Goal: Information Seeking & Learning: Learn about a topic

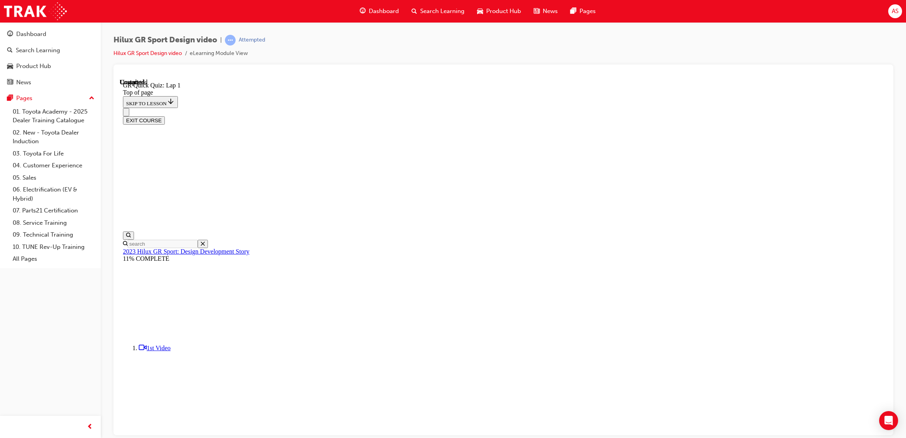
scroll to position [25, 0]
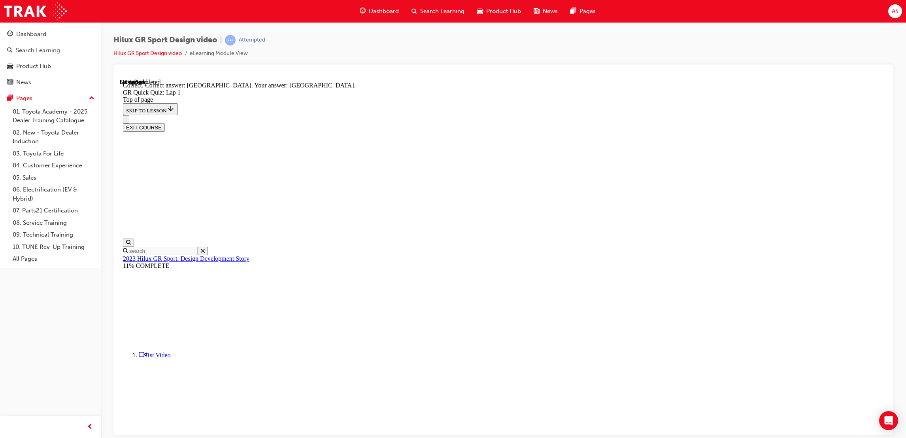
scroll to position [66, 0]
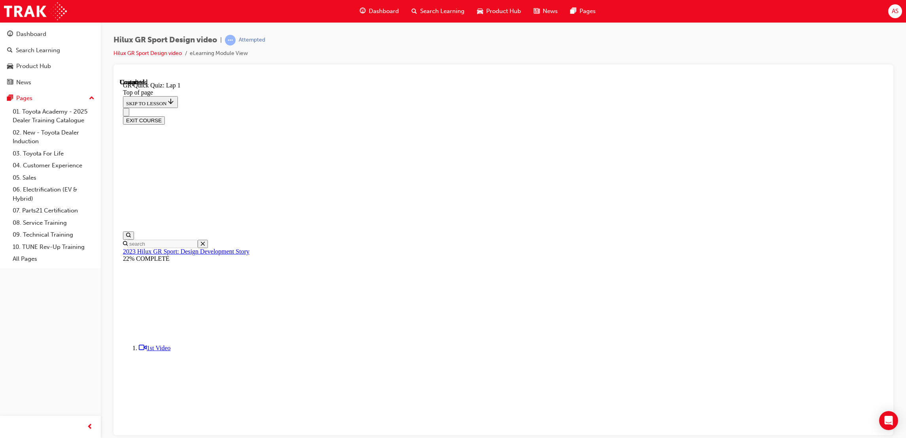
scroll to position [49, 0]
drag, startPoint x: 551, startPoint y: 229, endPoint x: 552, endPoint y: 236, distance: 6.8
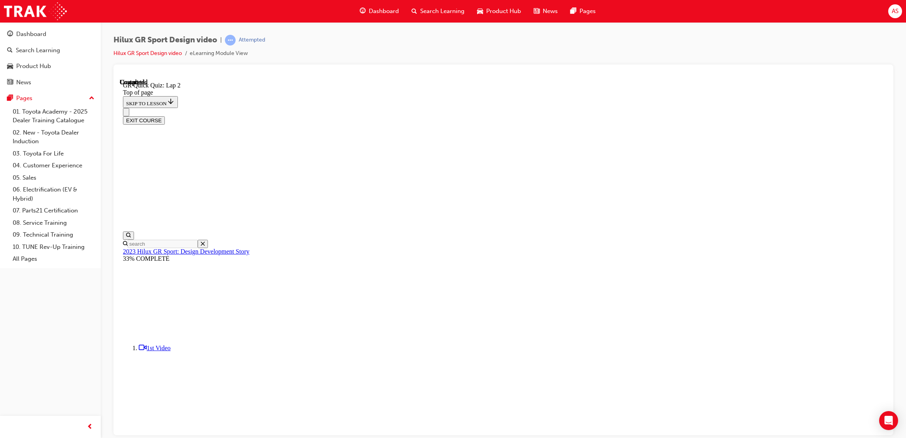
drag, startPoint x: 554, startPoint y: 302, endPoint x: 559, endPoint y: 326, distance: 24.9
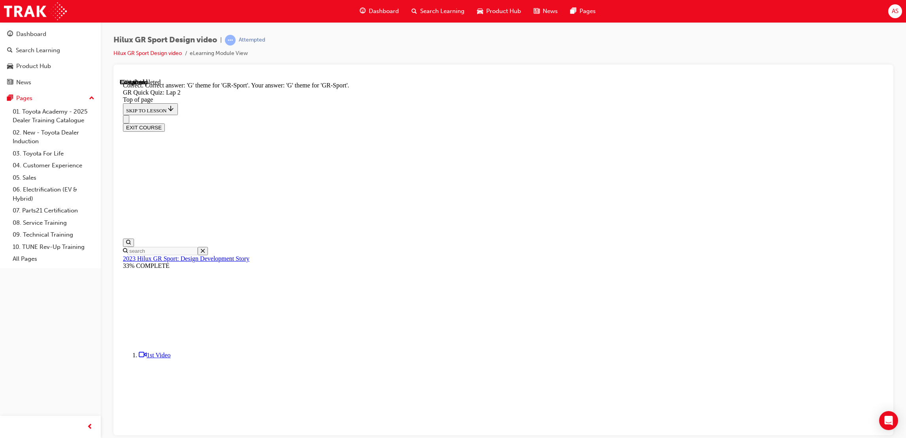
scroll to position [93, 0]
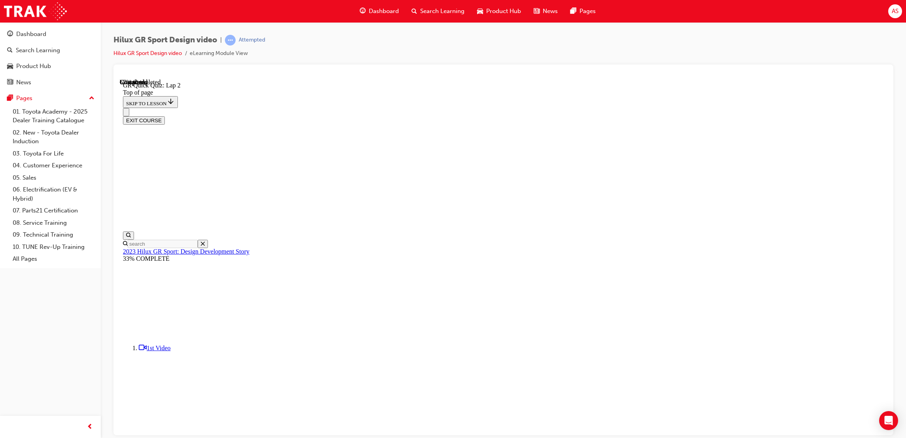
scroll to position [24, 0]
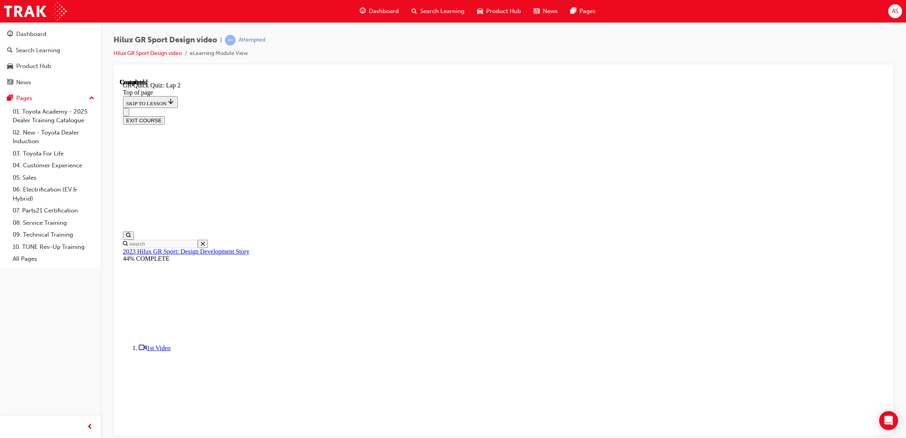
scroll to position [49, 0]
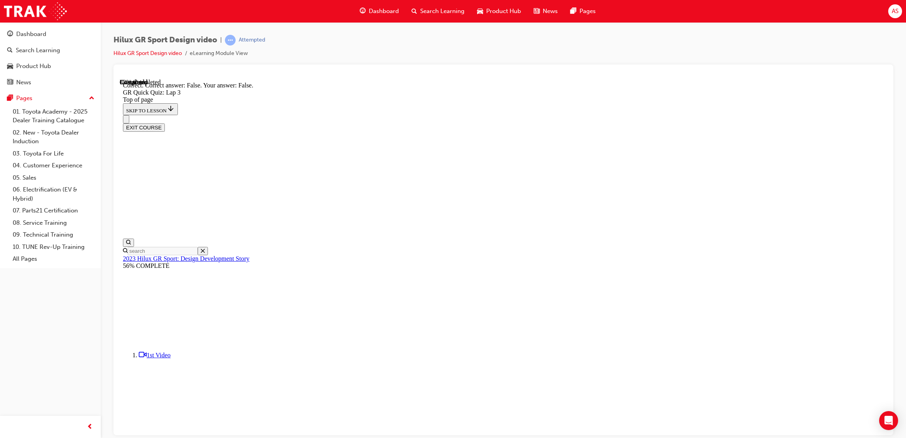
scroll to position [84, 0]
drag, startPoint x: 560, startPoint y: 393, endPoint x: 572, endPoint y: 404, distance: 16.2
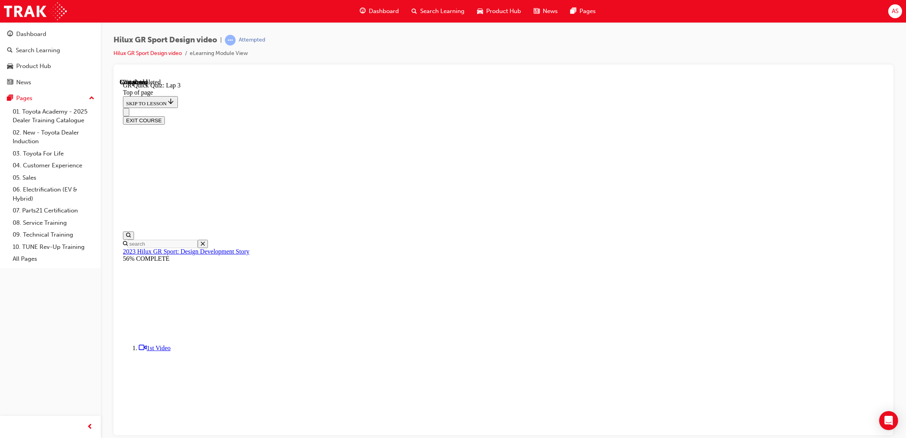
scroll to position [24, 0]
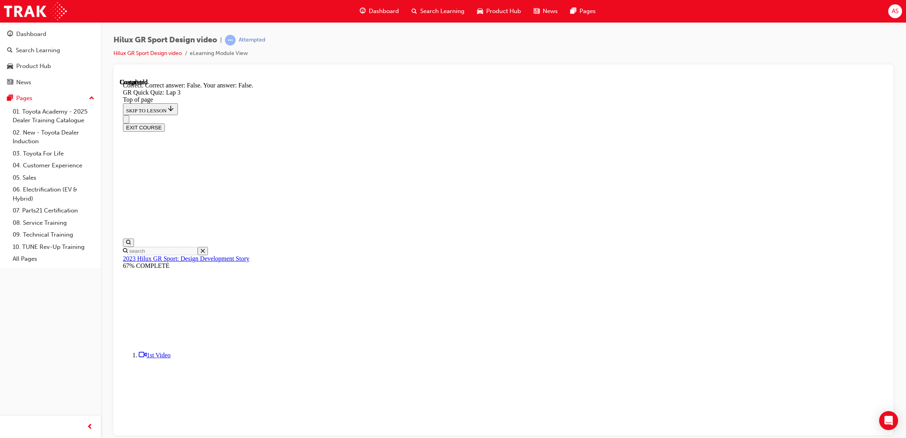
scroll to position [89, 0]
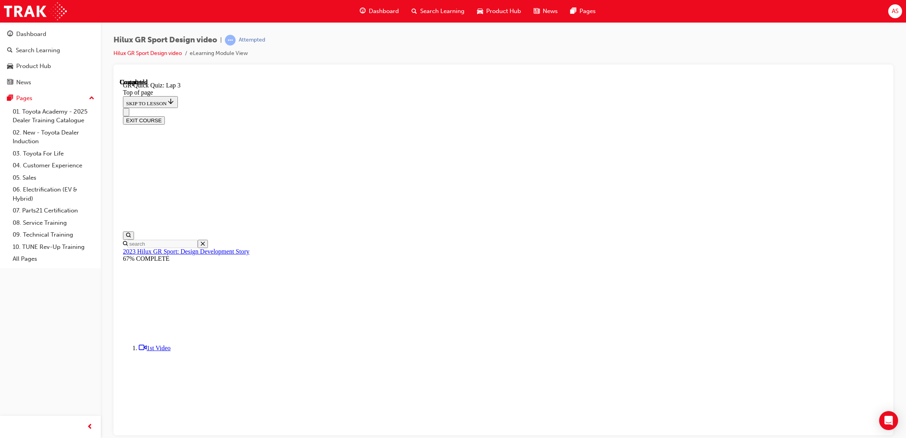
scroll to position [49, 0]
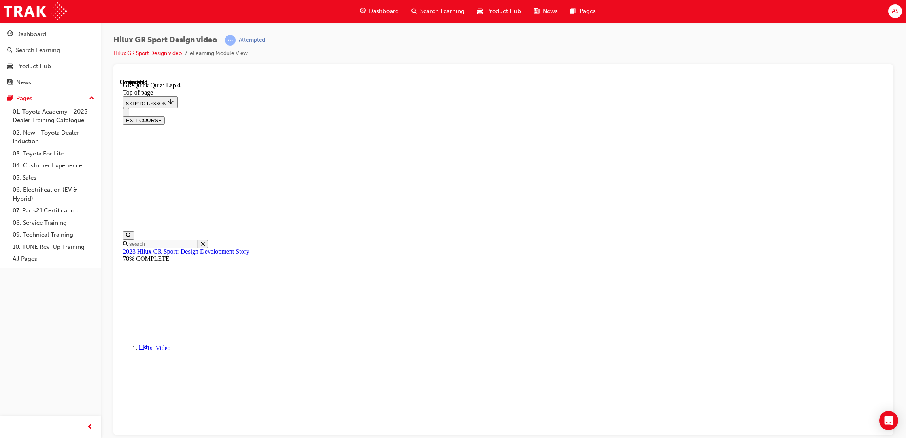
scroll to position [83, 0]
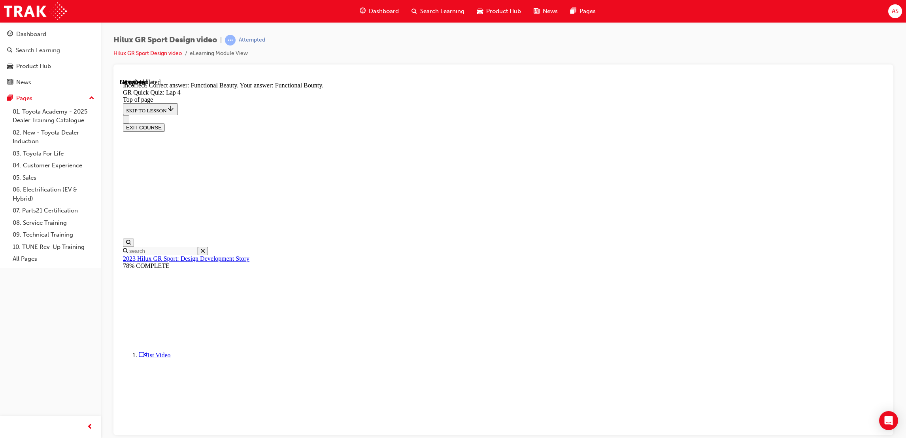
scroll to position [128, 0]
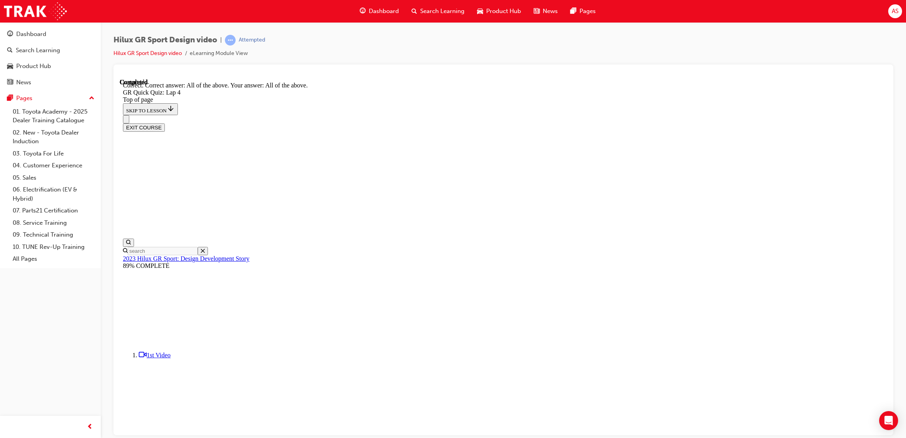
scroll to position [85, 0]
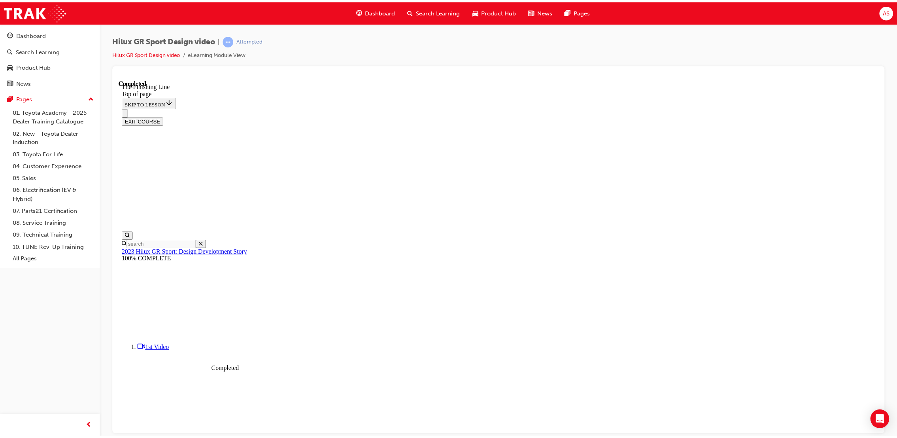
scroll to position [140, 0]
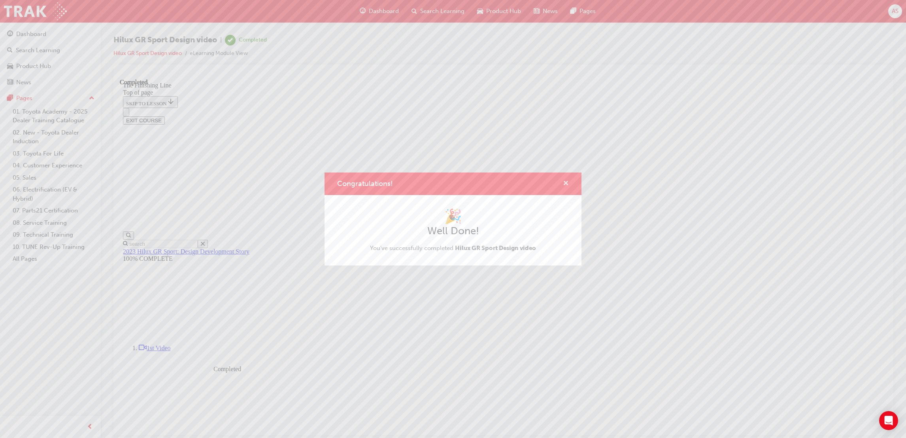
click at [563, 187] on button "Congratulations!" at bounding box center [566, 184] width 6 height 10
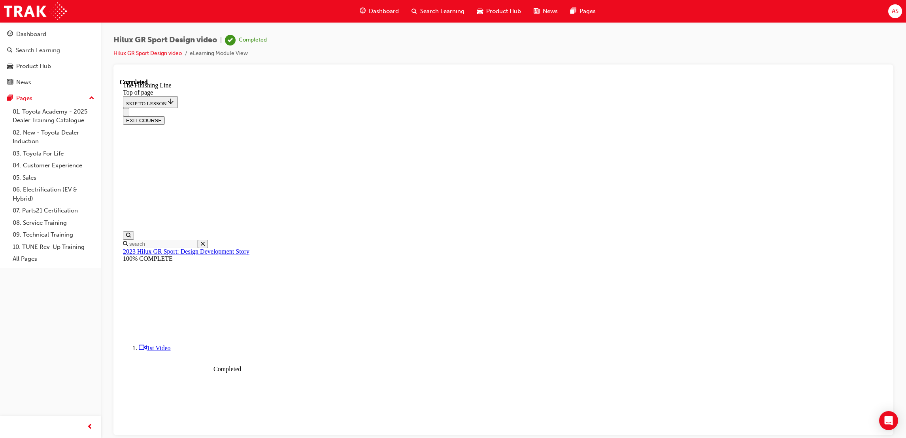
drag, startPoint x: 388, startPoint y: 2, endPoint x: 390, endPoint y: 9, distance: 7.2
click at [390, 9] on div "Dashboard Search Learning Product Hub News Pages" at bounding box center [477, 11] width 255 height 23
click at [390, 9] on span "Dashboard" at bounding box center [384, 11] width 30 height 9
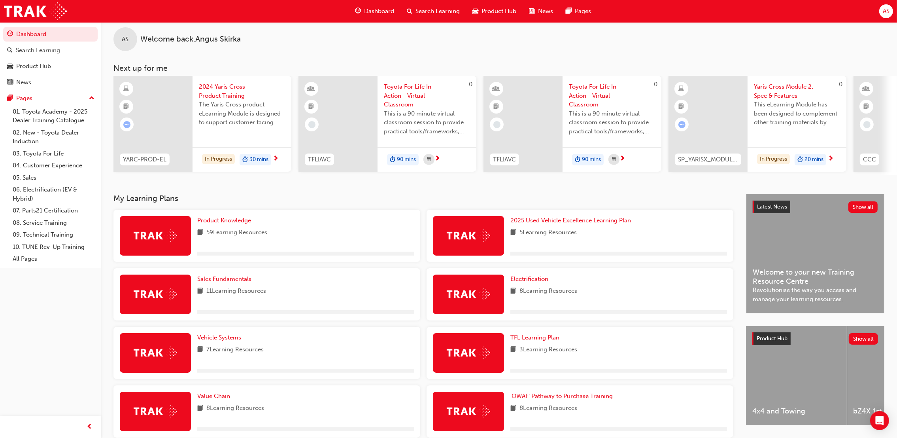
scroll to position [106, 0]
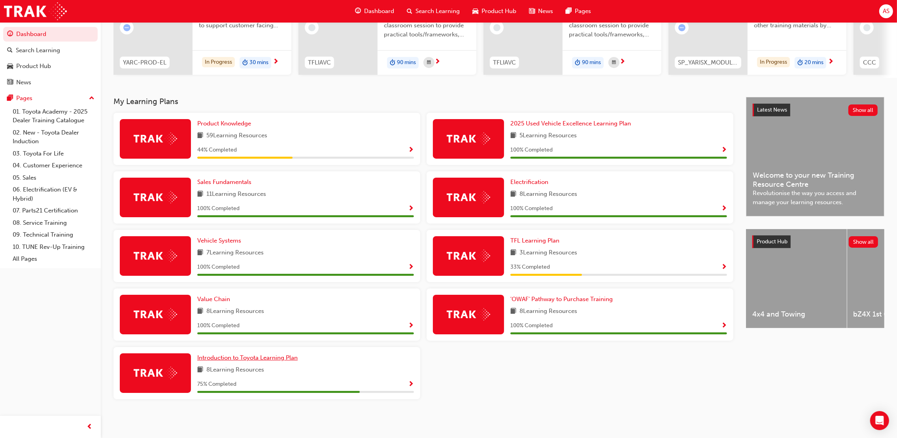
click at [285, 354] on span "Introduction to Toyota Learning Plan" at bounding box center [247, 357] width 100 height 7
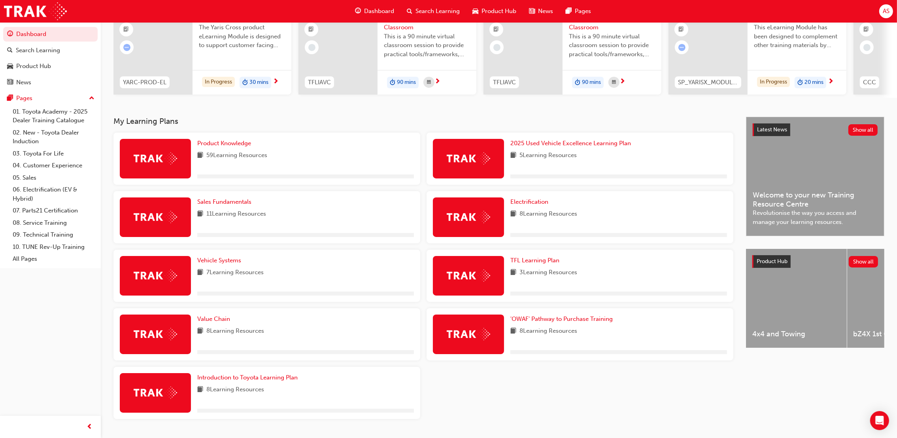
scroll to position [106, 0]
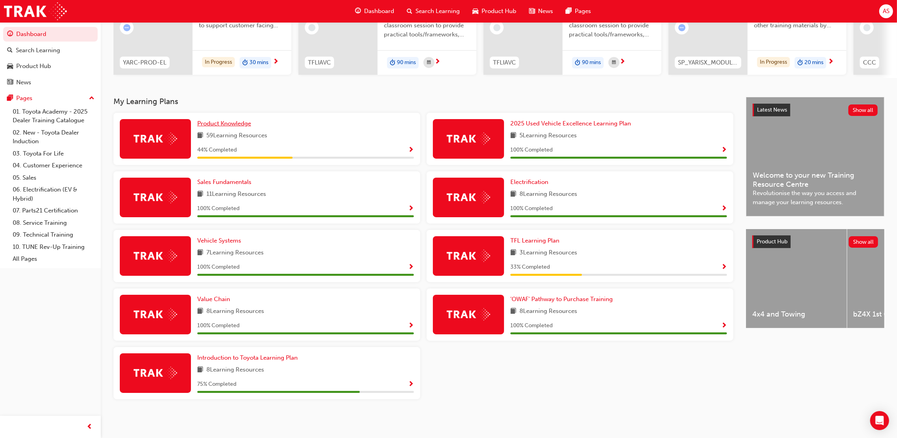
click at [248, 127] on link "Product Knowledge" at bounding box center [225, 123] width 57 height 9
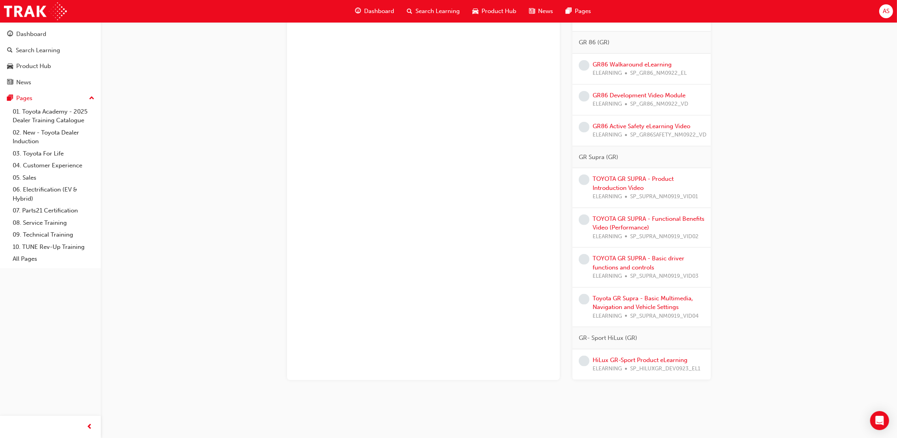
scroll to position [1419, 0]
click at [639, 356] on link "HiLux GR-Sport Product eLearning" at bounding box center [640, 359] width 95 height 7
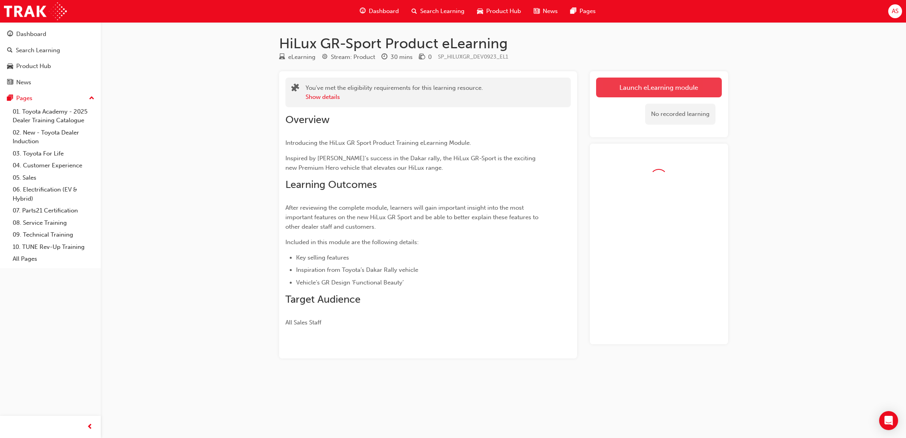
click at [649, 81] on link "Launch eLearning module" at bounding box center [659, 88] width 126 height 20
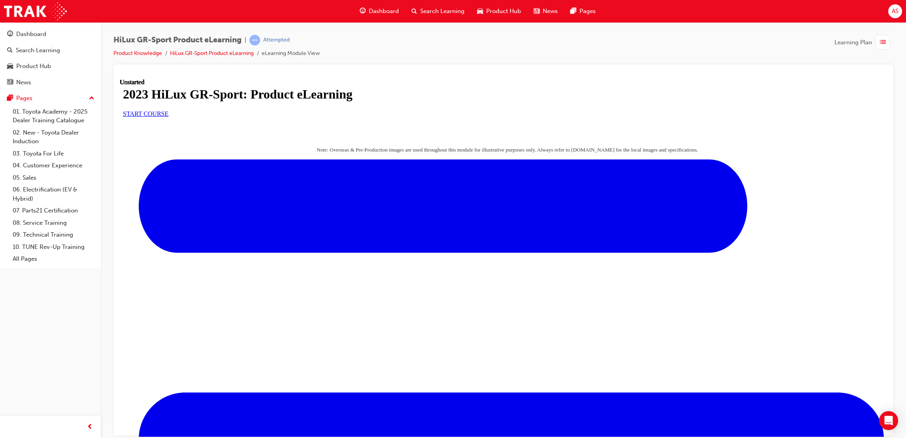
scroll to position [38, 0]
click at [388, 117] on div "2023 HiLux GR-Sport: Product eLearning START COURSE" at bounding box center [503, 102] width 761 height 30
click at [393, 117] on div "START COURSE" at bounding box center [503, 113] width 761 height 7
click at [168, 117] on span "START COURSE" at bounding box center [145, 113] width 45 height 7
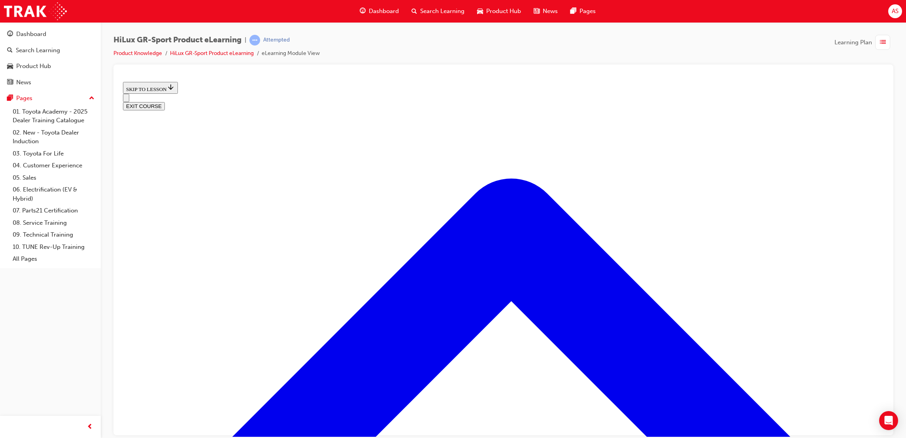
scroll to position [231, 0]
drag, startPoint x: 451, startPoint y: 309, endPoint x: 489, endPoint y: 320, distance: 39.5
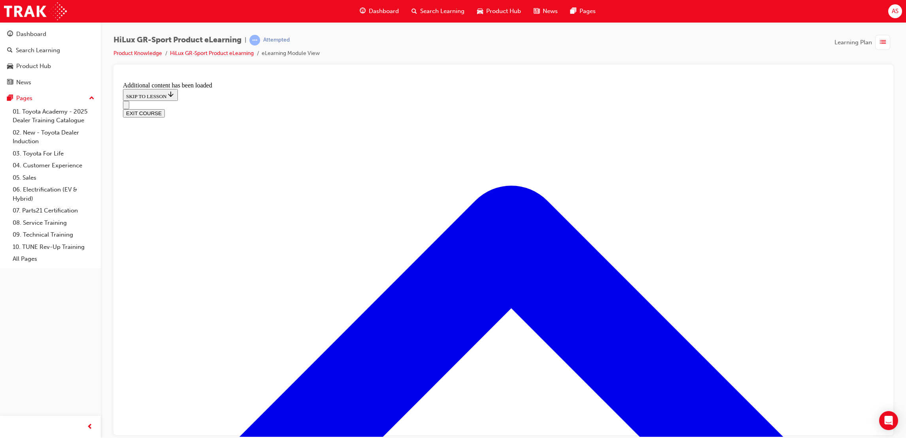
scroll to position [393, 0]
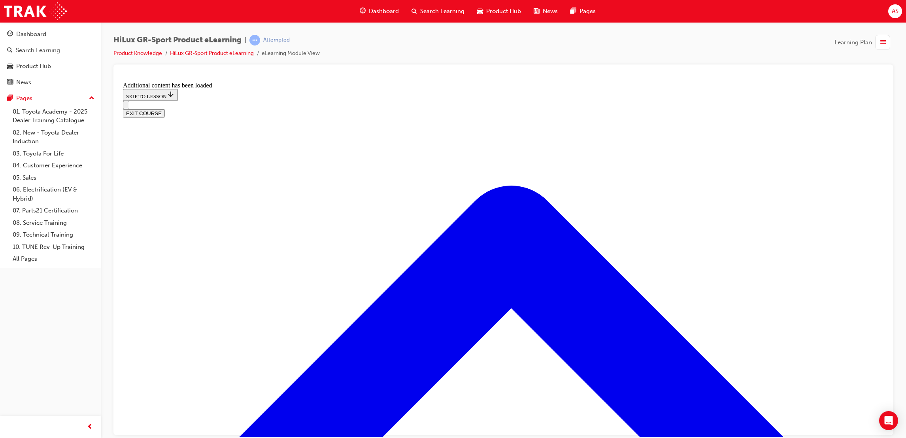
drag, startPoint x: 619, startPoint y: 405, endPoint x: 615, endPoint y: 399, distance: 6.6
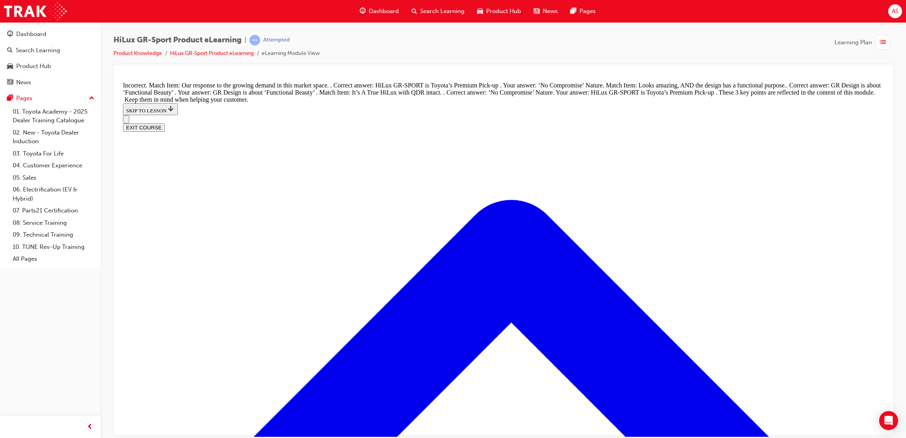
drag, startPoint x: 611, startPoint y: 178, endPoint x: 614, endPoint y: 174, distance: 5.3
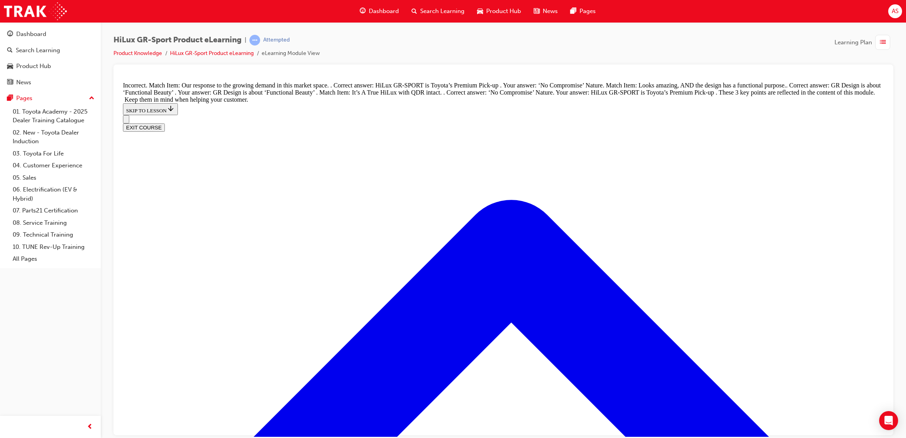
drag, startPoint x: 618, startPoint y: 255, endPoint x: 613, endPoint y: 257, distance: 5.1
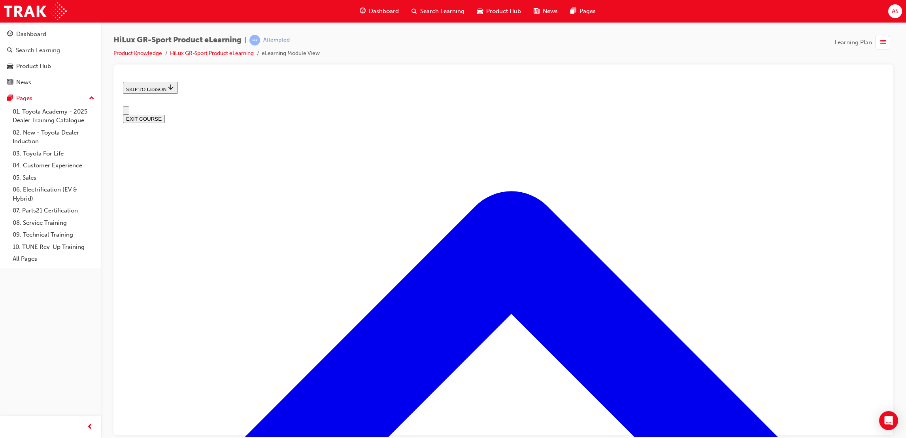
scroll to position [0, 0]
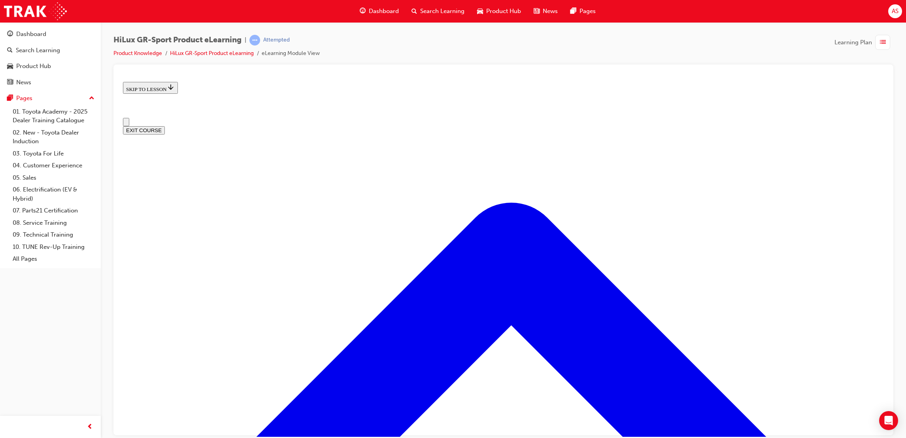
drag, startPoint x: 498, startPoint y: 84, endPoint x: 496, endPoint y: 101, distance: 17.1
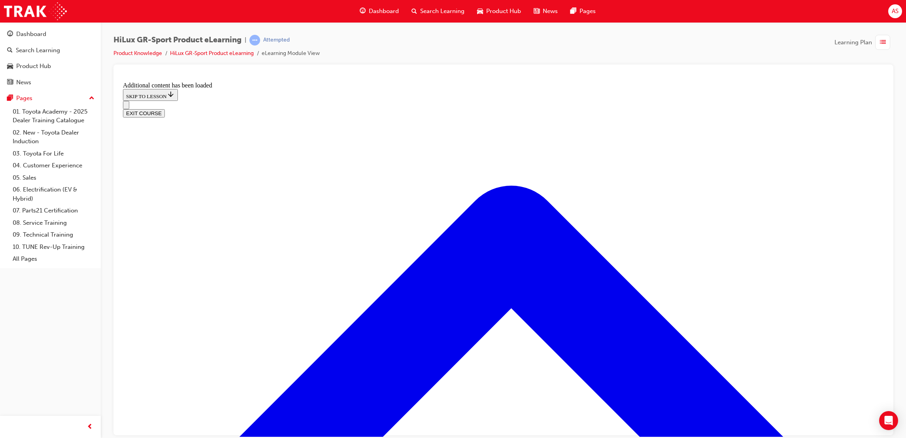
scroll to position [765, 0]
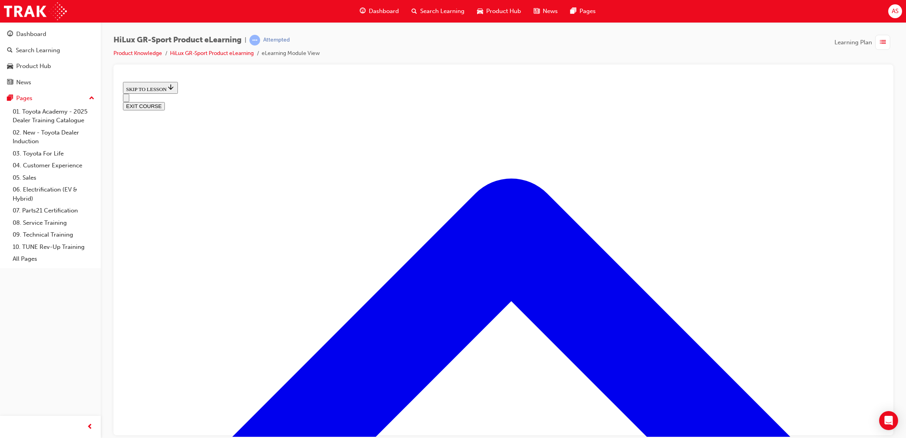
scroll to position [231, 0]
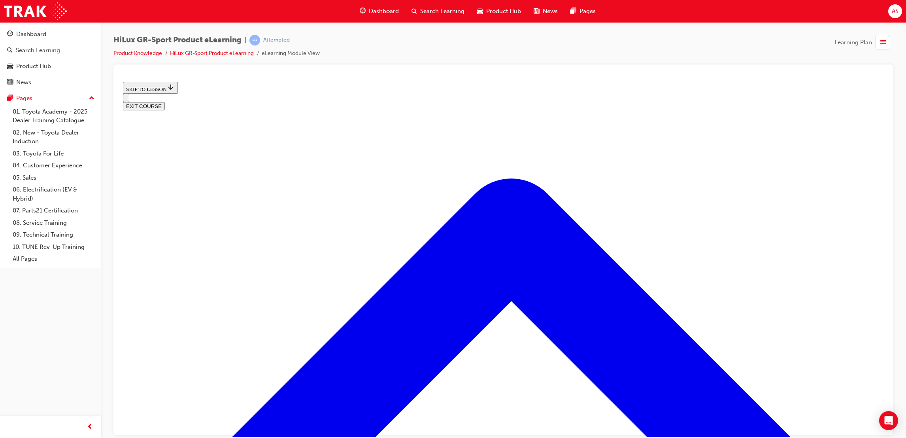
drag, startPoint x: 266, startPoint y: 346, endPoint x: 266, endPoint y: 342, distance: 4.0
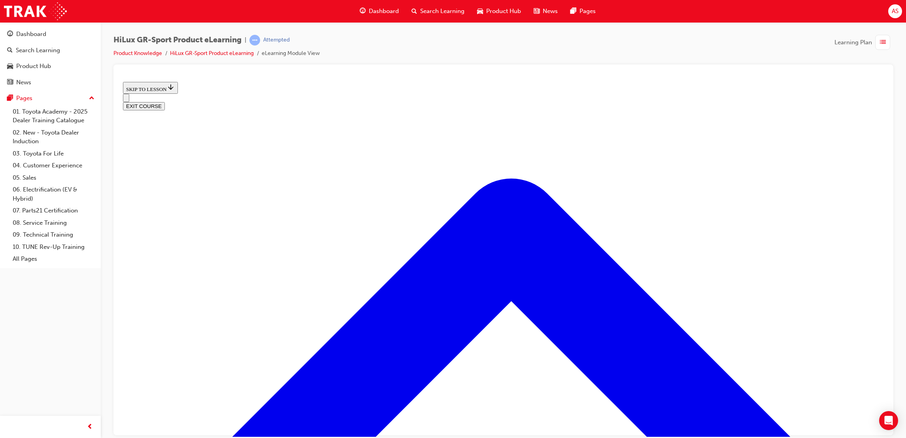
scroll to position [409, 0]
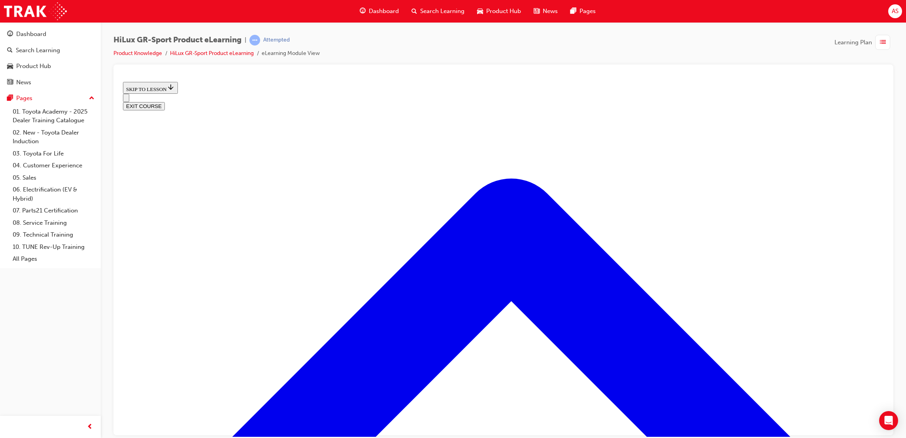
scroll to position [468, 0]
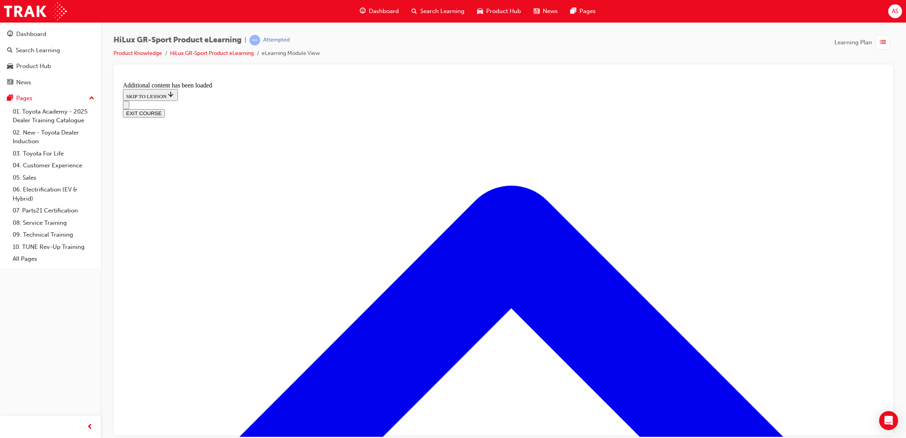
scroll to position [749, 0]
radio input "true"
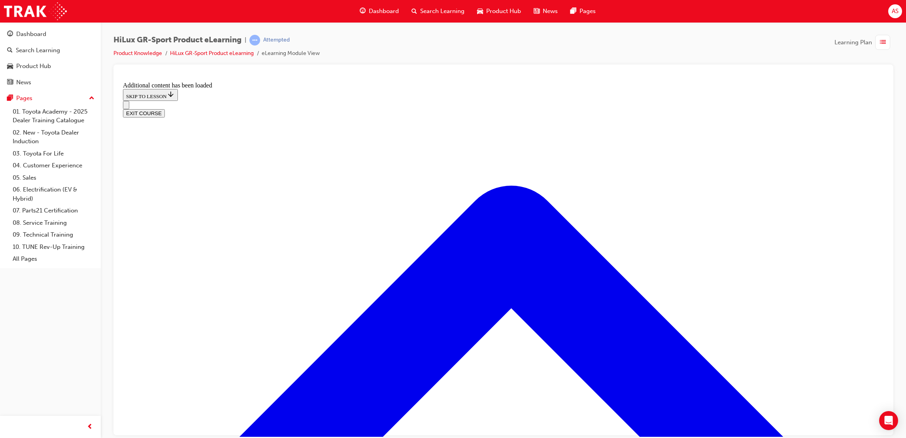
radio input "true"
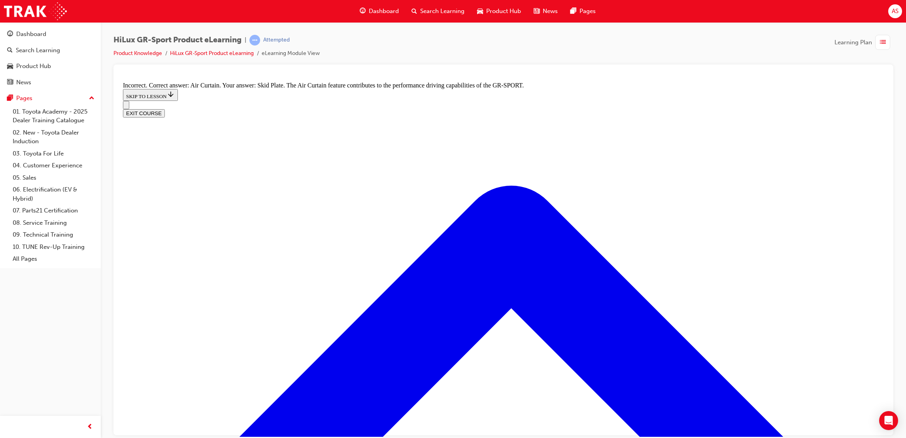
radio input "true"
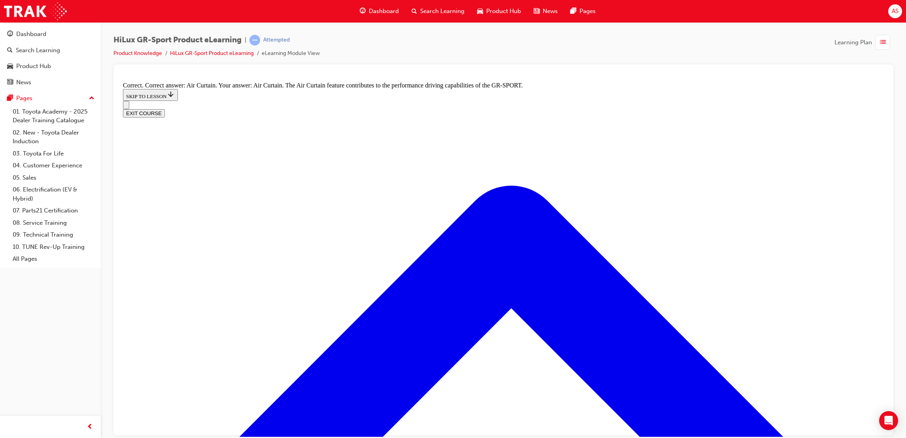
radio input "true"
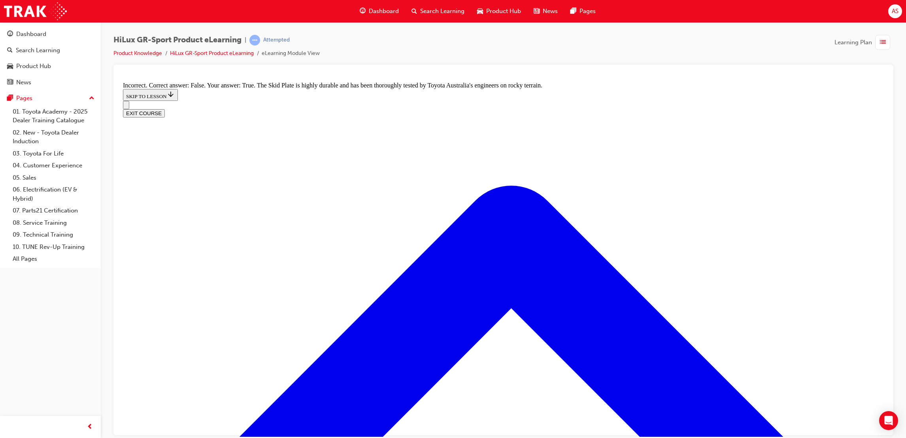
radio input "true"
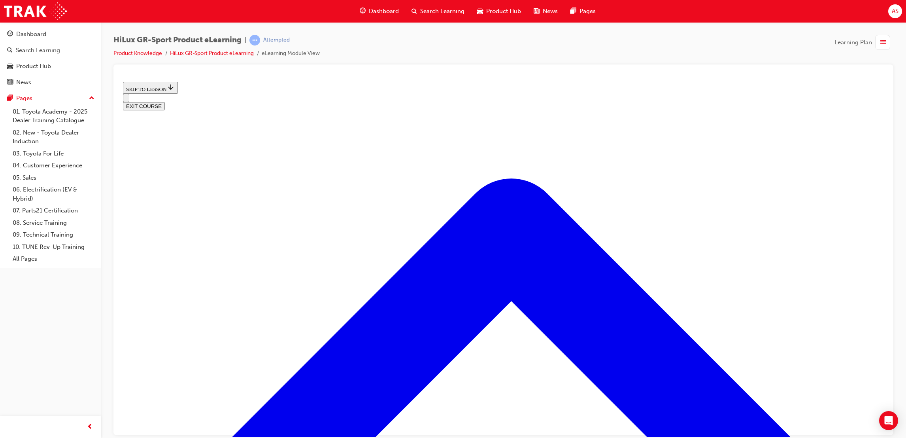
scroll to position [143, 0]
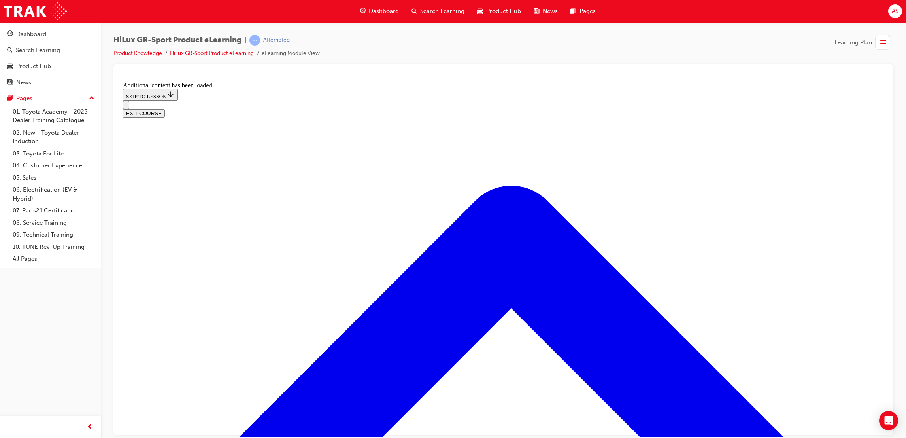
scroll to position [490, 0]
drag, startPoint x: 464, startPoint y: 217, endPoint x: 471, endPoint y: 219, distance: 8.4
radio input "true"
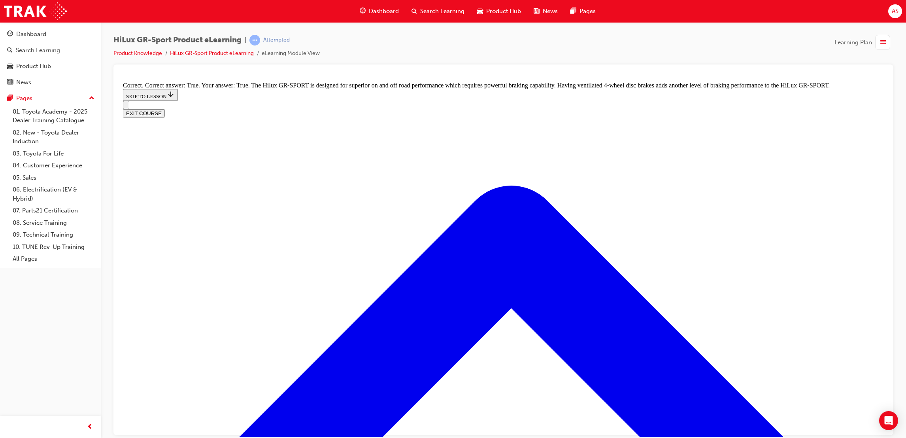
scroll to position [598, 0]
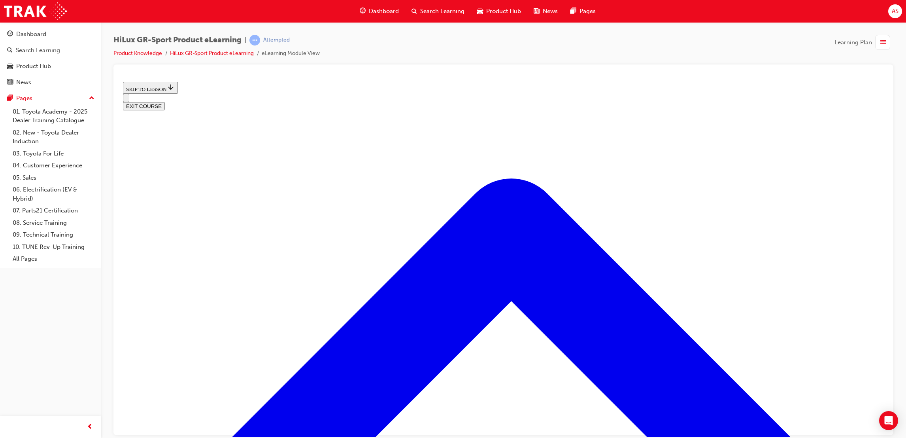
scroll to position [668, 0]
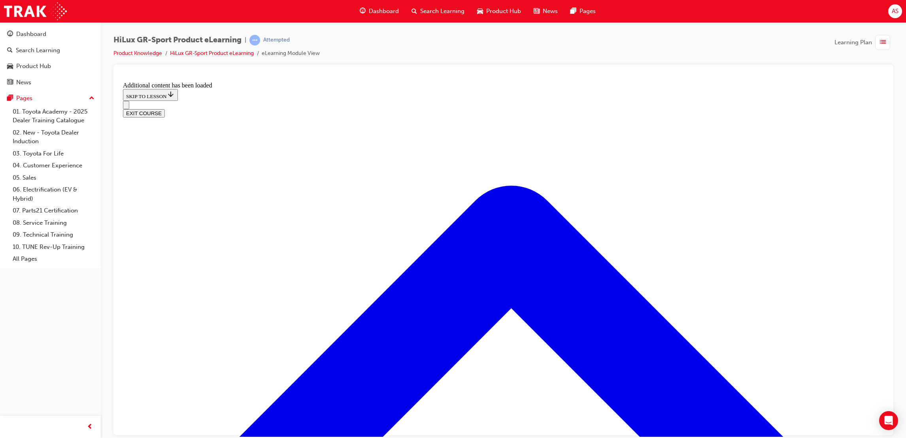
scroll to position [950, 0]
drag, startPoint x: 893, startPoint y: 168, endPoint x: 899, endPoint y: 323, distance: 154.3
click at [906, 273] on html "Your version of Internet Explorer is outdated and not supported. Please upgrade…" at bounding box center [453, 219] width 906 height 438
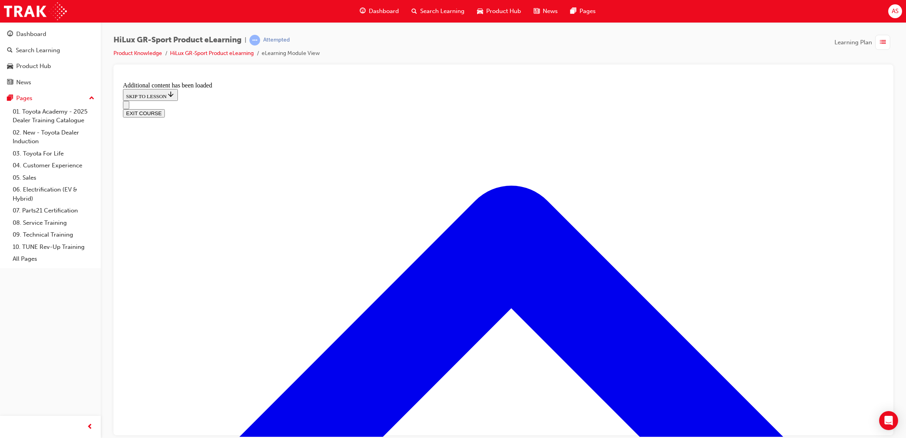
checkbox input "true"
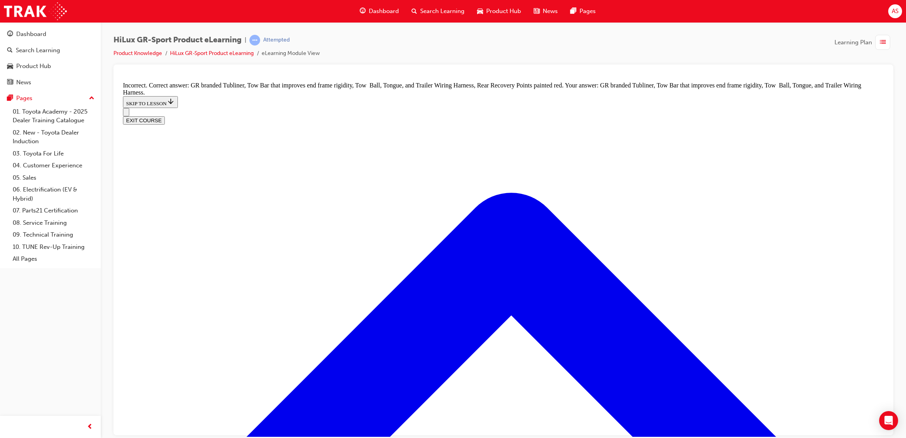
scroll to position [986, 0]
drag, startPoint x: 496, startPoint y: 416, endPoint x: 465, endPoint y: 403, distance: 33.8
drag, startPoint x: 452, startPoint y: 291, endPoint x: 441, endPoint y: 282, distance: 14.3
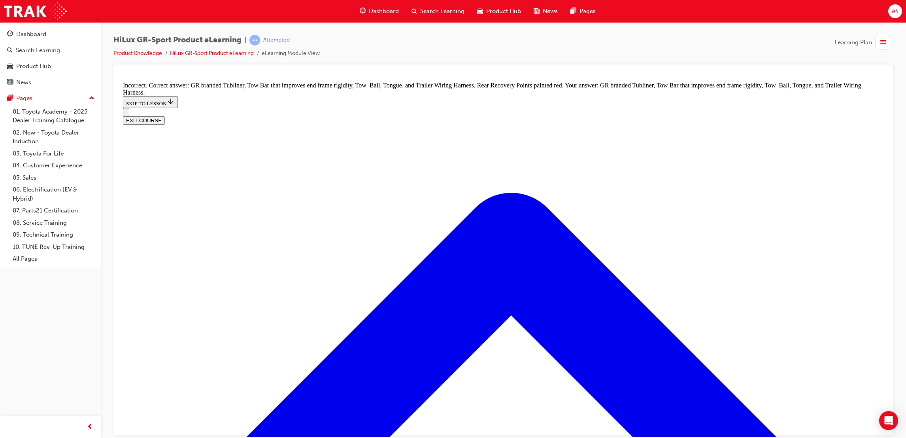
drag, startPoint x: 441, startPoint y: 282, endPoint x: 431, endPoint y: 232, distance: 51.0
drag, startPoint x: 431, startPoint y: 232, endPoint x: 384, endPoint y: 174, distance: 73.7
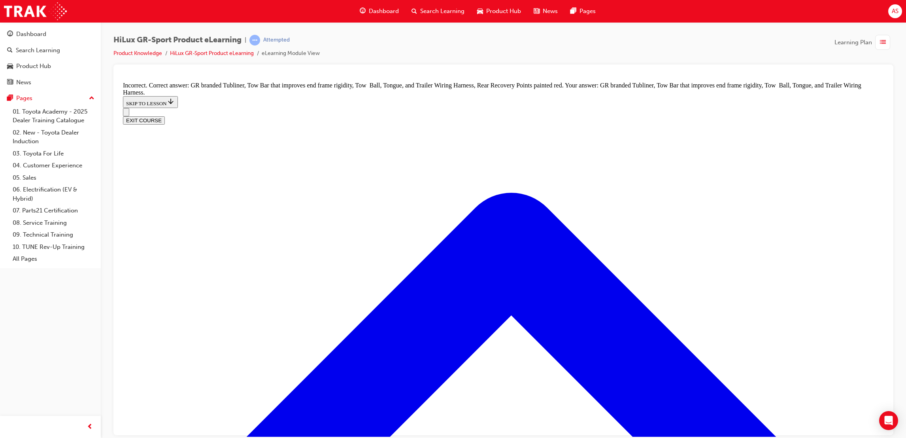
checkbox input "false"
drag, startPoint x: 383, startPoint y: 208, endPoint x: 386, endPoint y: 215, distance: 7.1
checkbox input "false"
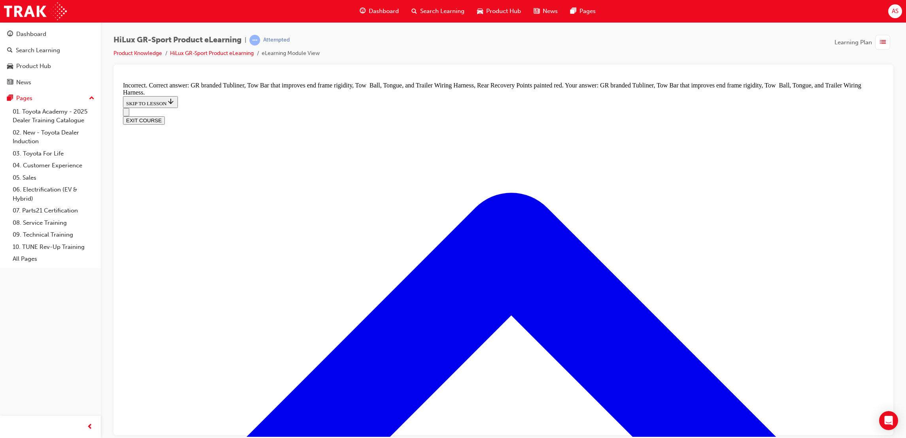
checkbox input "false"
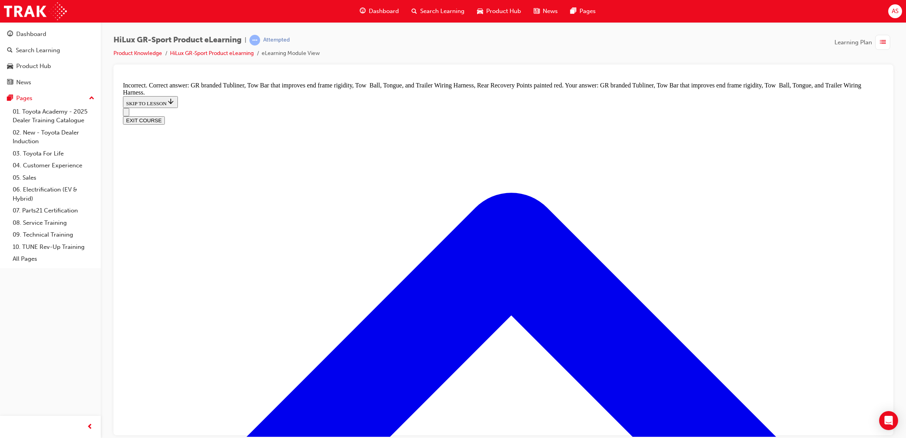
checkbox input "true"
drag, startPoint x: 513, startPoint y: 374, endPoint x: 505, endPoint y: 362, distance: 14.3
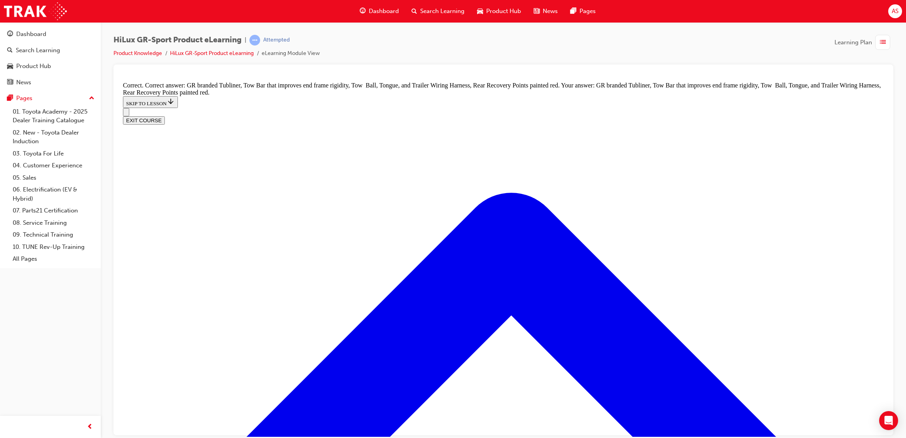
drag, startPoint x: 488, startPoint y: 397, endPoint x: 484, endPoint y: 384, distance: 13.1
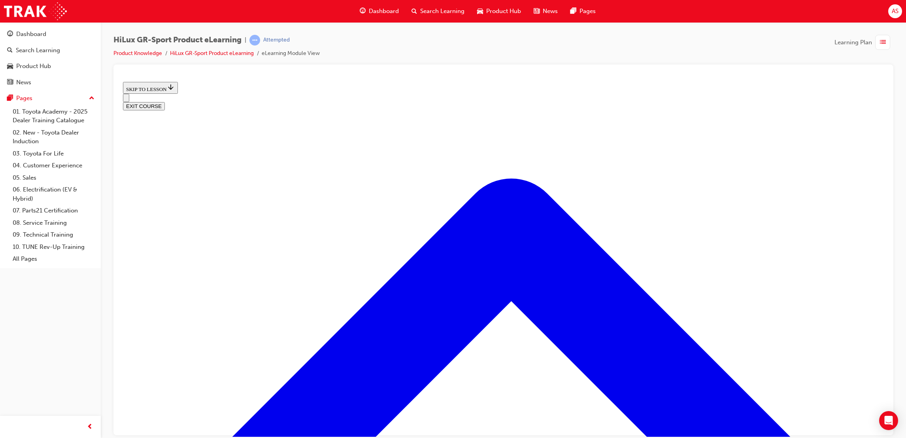
scroll to position [262, 0]
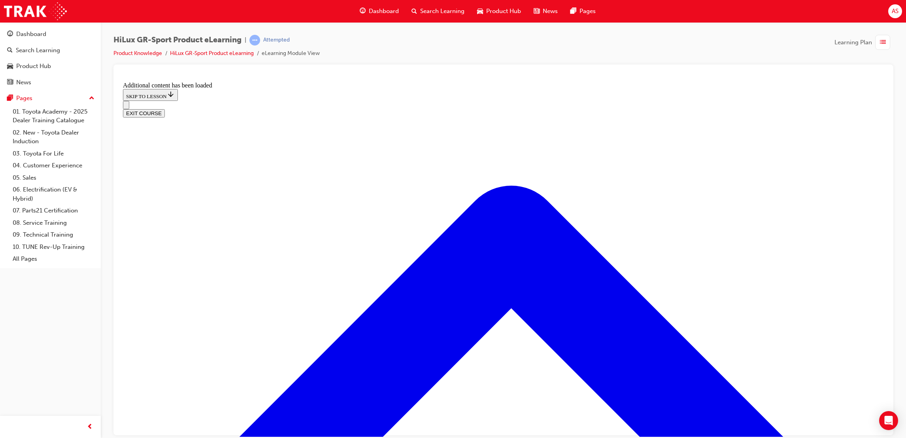
scroll to position [827, 0]
drag, startPoint x: 306, startPoint y: 199, endPoint x: 333, endPoint y: 197, distance: 26.1
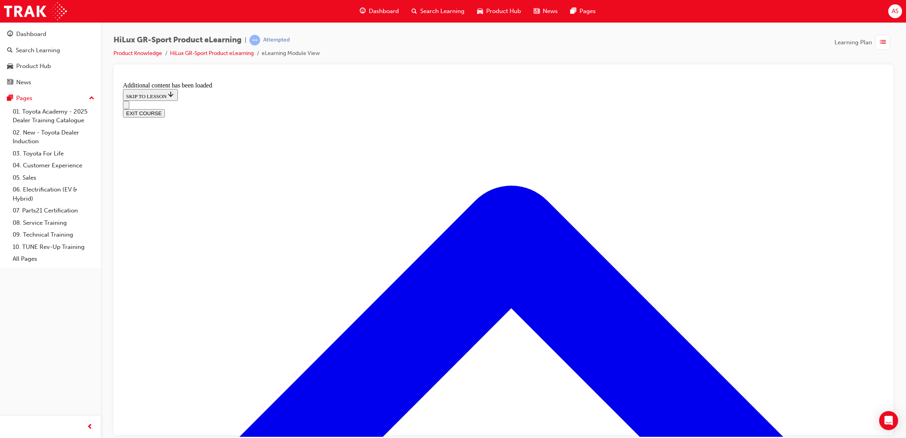
checkbox input "true"
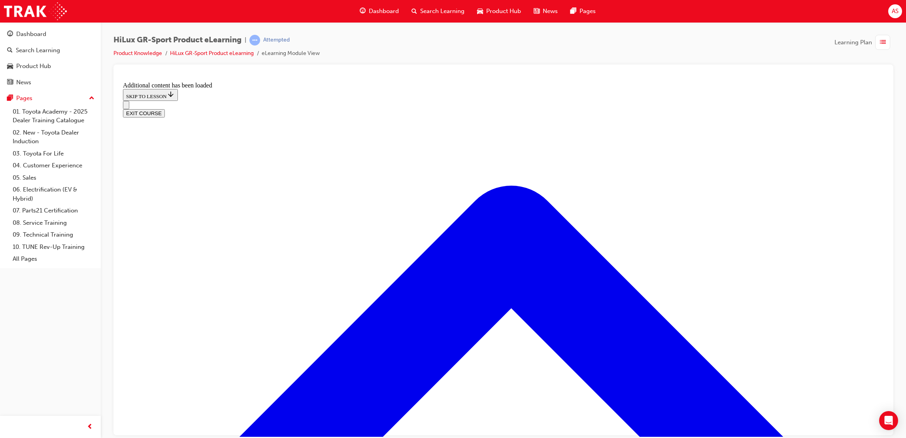
checkbox input "true"
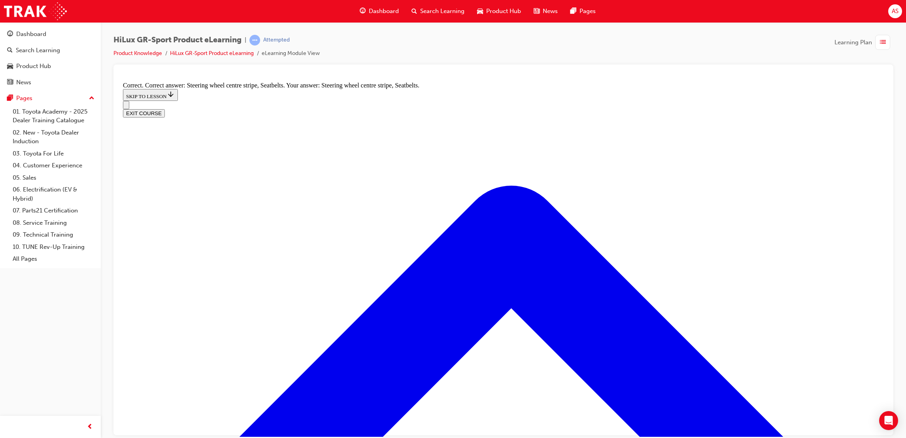
radio input "true"
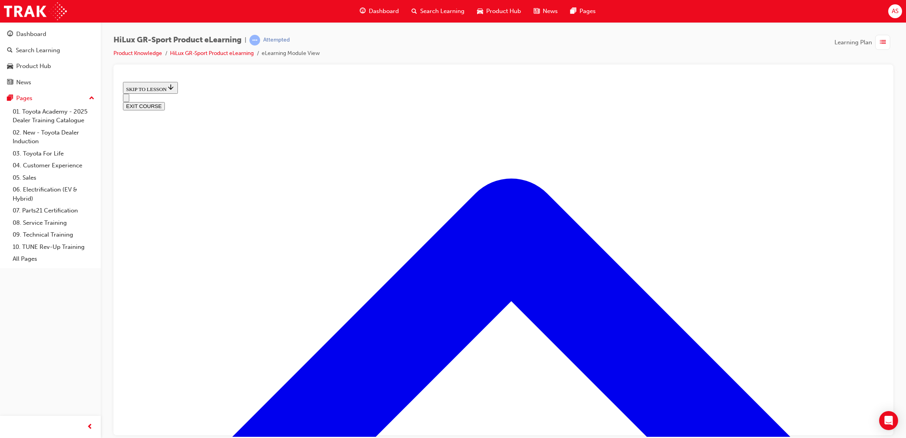
scroll to position [255, 0]
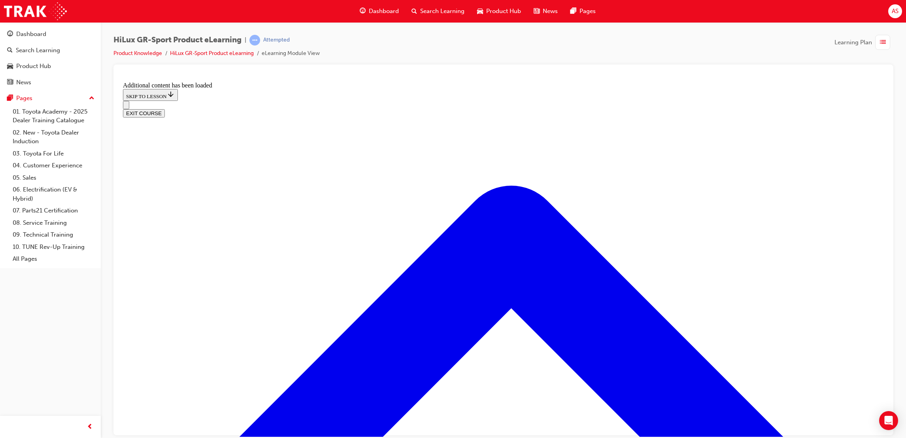
scroll to position [528, 0]
radio input "true"
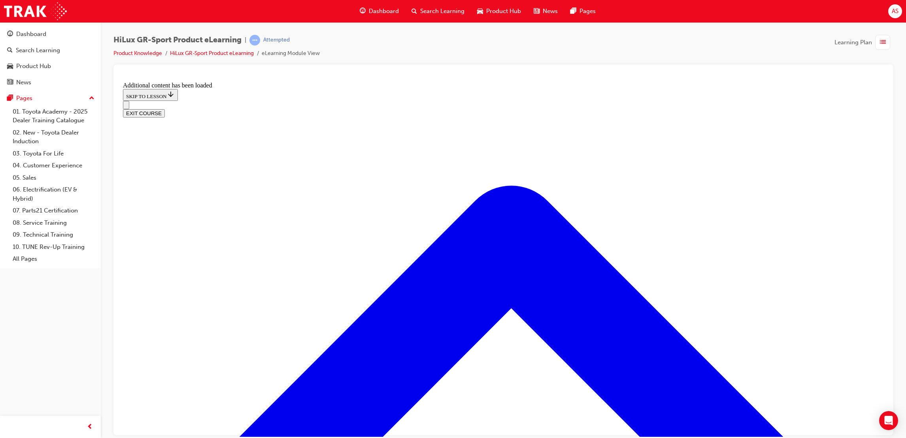
scroll to position [526, 0]
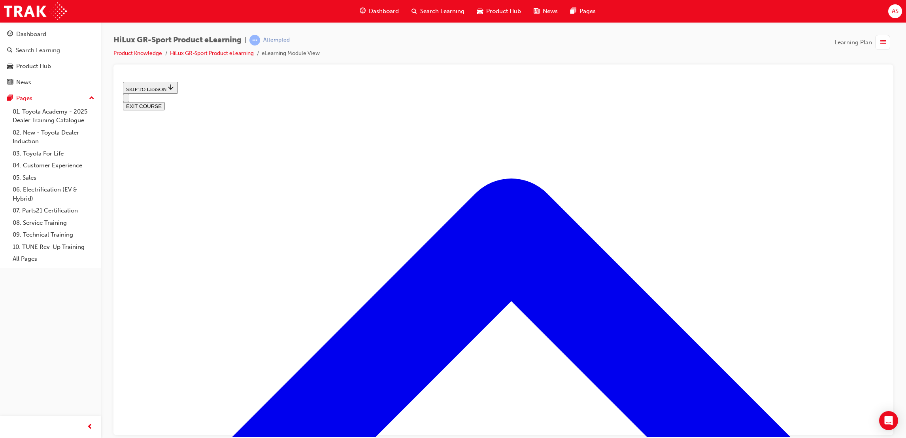
scroll to position [956, 0]
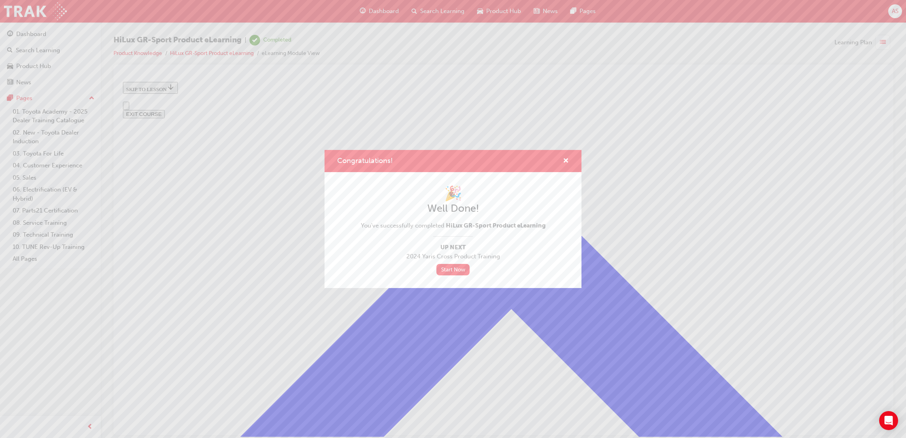
scroll to position [0, 0]
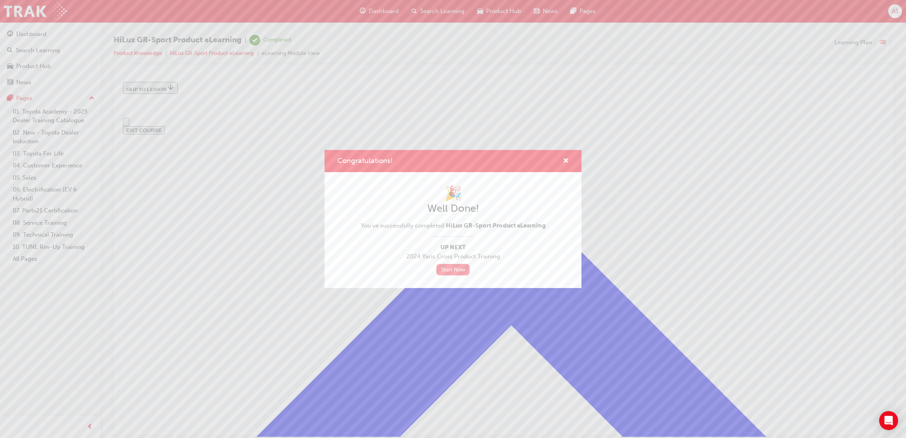
click at [460, 267] on link "Start Now" at bounding box center [453, 269] width 33 height 11
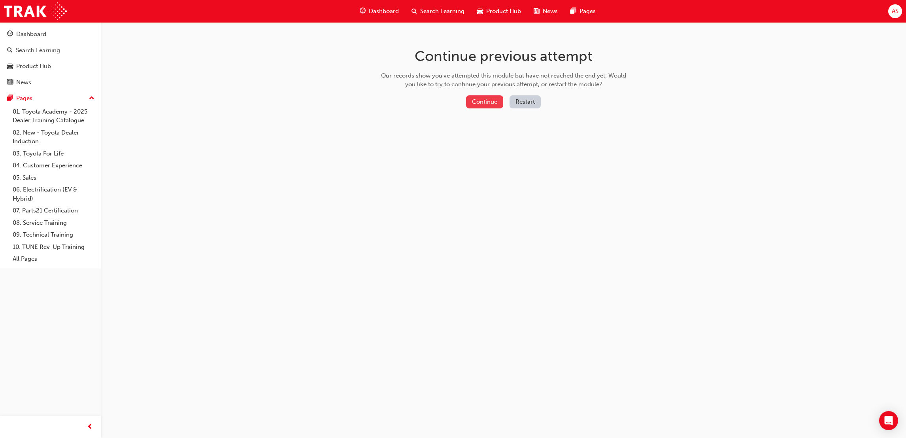
click at [483, 108] on button "Continue" at bounding box center [484, 101] width 37 height 13
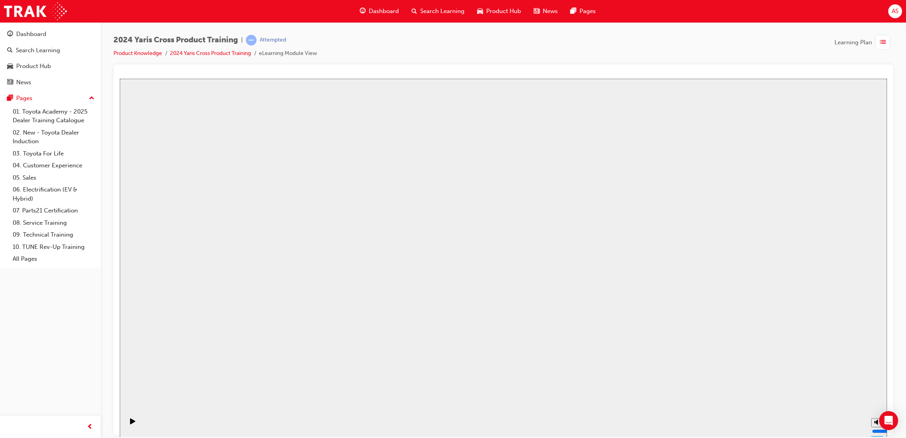
click at [505, 422] on div "Toyota Yaris Cross Product Training - v5 Toyota Yaris Cross Product Training - …" at bounding box center [504, 445] width 768 height 46
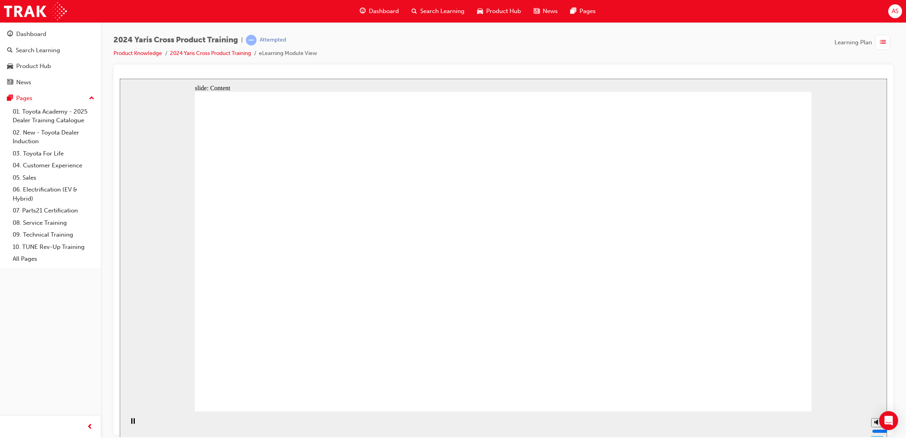
drag, startPoint x: 749, startPoint y: 385, endPoint x: 511, endPoint y: 188, distance: 309.0
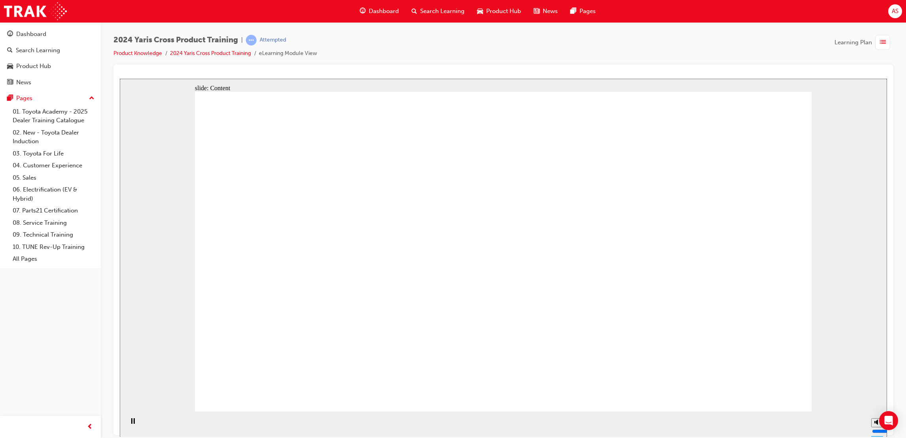
drag, startPoint x: 351, startPoint y: 243, endPoint x: 309, endPoint y: 271, distance: 50.5
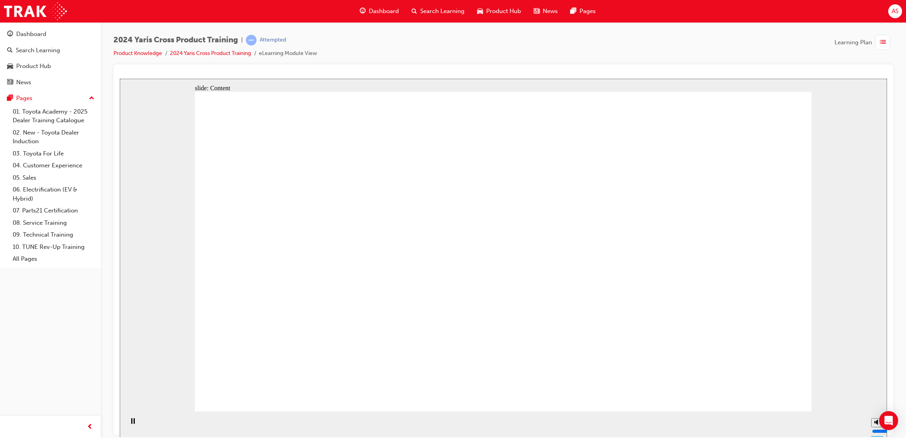
drag, startPoint x: 573, startPoint y: 140, endPoint x: 449, endPoint y: 197, distance: 136.6
drag, startPoint x: 335, startPoint y: 324, endPoint x: 341, endPoint y: 329, distance: 7.3
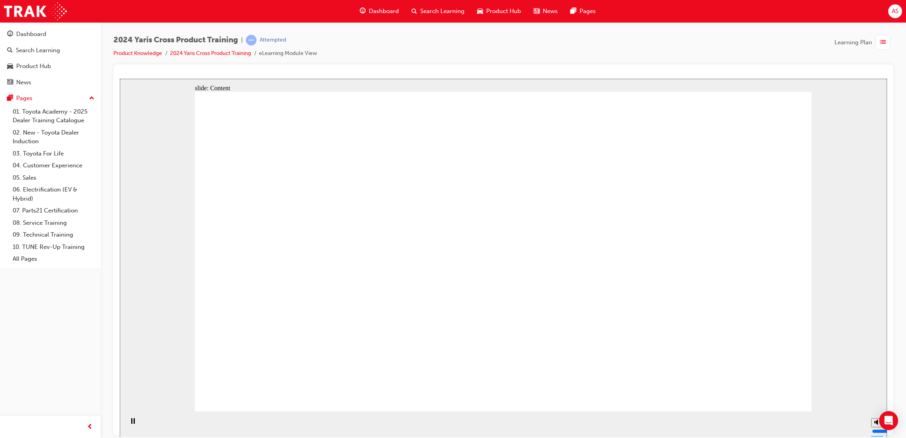
drag, startPoint x: 346, startPoint y: 331, endPoint x: 431, endPoint y: 388, distance: 102.0
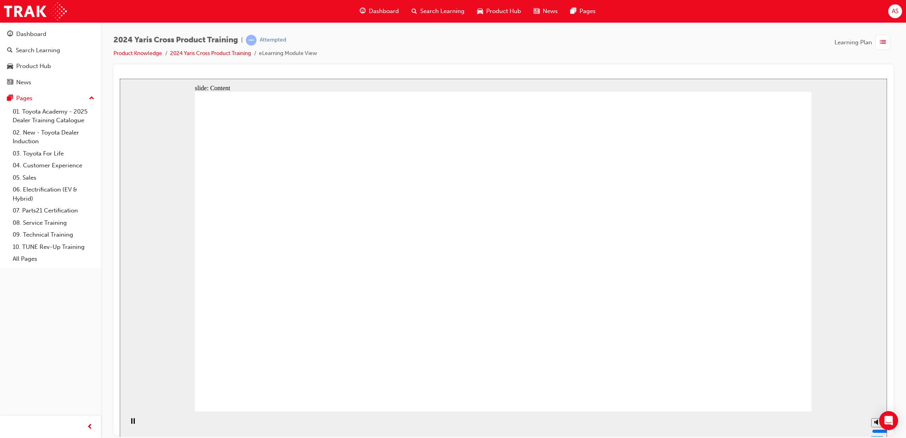
drag, startPoint x: 321, startPoint y: 307, endPoint x: 346, endPoint y: 290, distance: 30.8
drag, startPoint x: 354, startPoint y: 285, endPoint x: 403, endPoint y: 276, distance: 49.2
drag, startPoint x: 560, startPoint y: 248, endPoint x: 545, endPoint y: 261, distance: 20.7
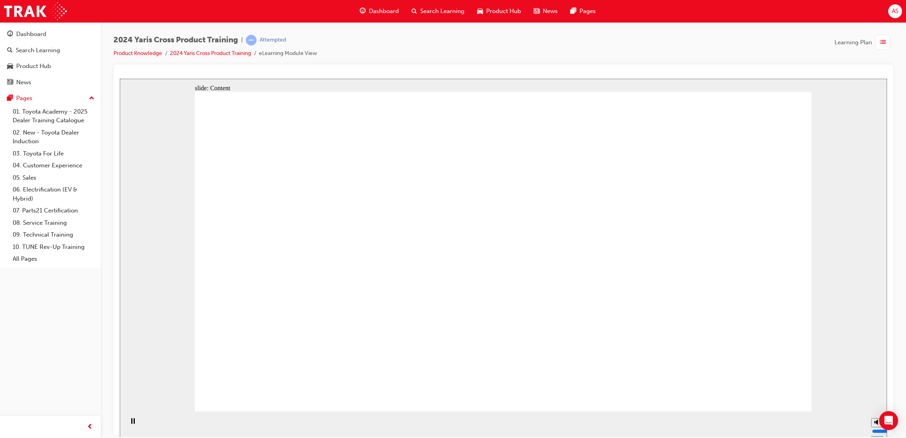
drag, startPoint x: 340, startPoint y: 281, endPoint x: 350, endPoint y: 284, distance: 10.5
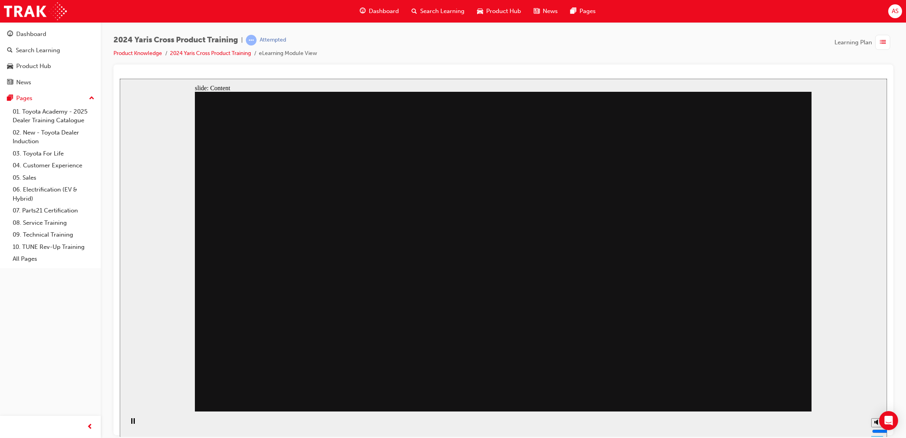
drag, startPoint x: 396, startPoint y: 277, endPoint x: 366, endPoint y: 201, distance: 82.0
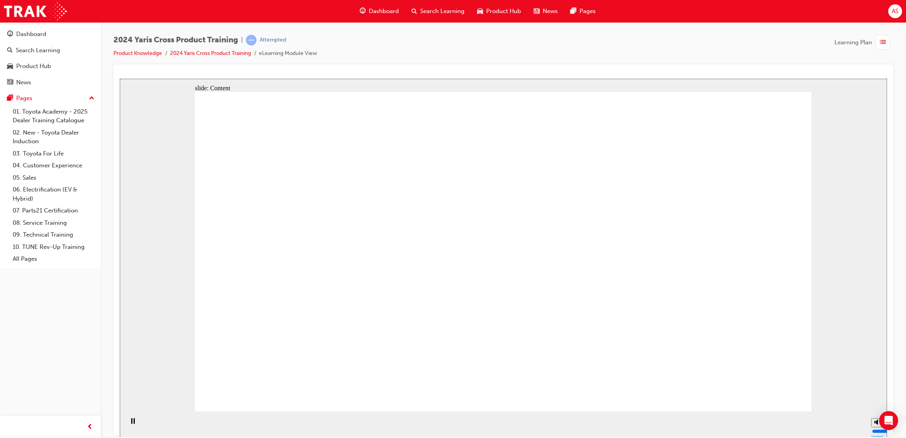
drag, startPoint x: 388, startPoint y: 234, endPoint x: 399, endPoint y: 231, distance: 11.5
drag, startPoint x: 330, startPoint y: 259, endPoint x: 297, endPoint y: 250, distance: 34.4
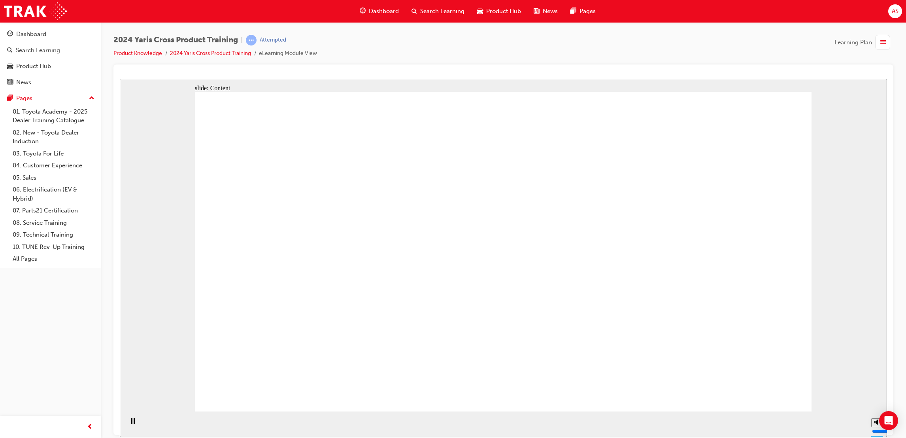
drag, startPoint x: 296, startPoint y: 250, endPoint x: 473, endPoint y: 256, distance: 177.7
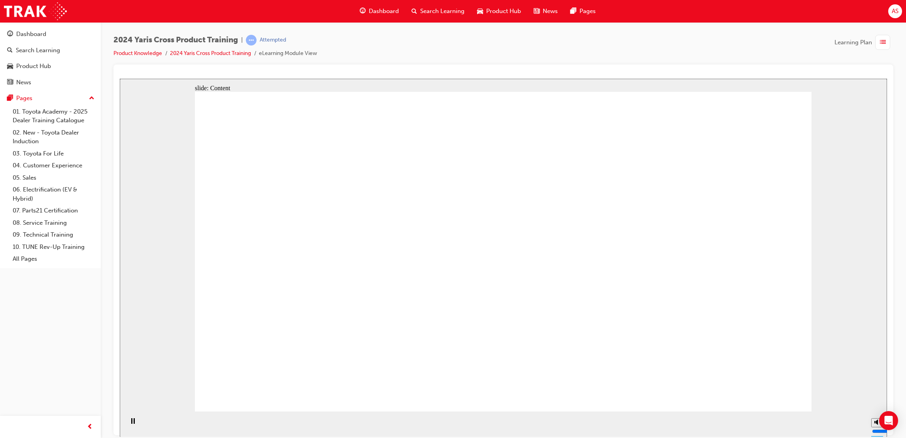
drag, startPoint x: 507, startPoint y: 230, endPoint x: 507, endPoint y: 220, distance: 9.9
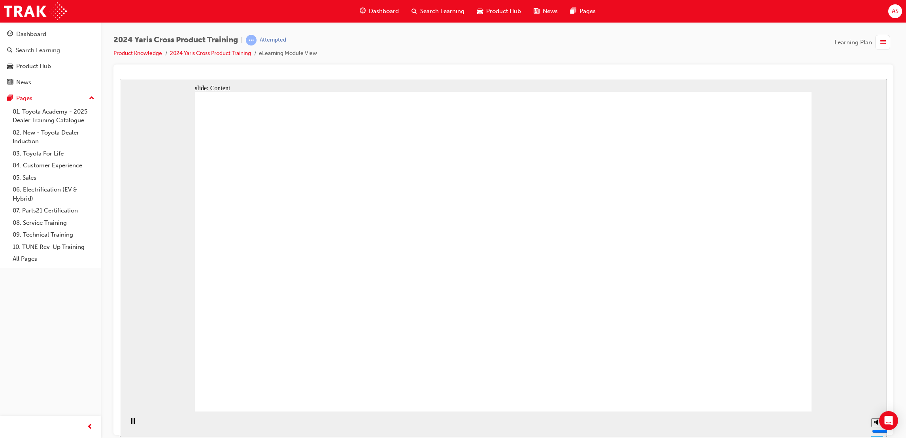
drag, startPoint x: 479, startPoint y: 322, endPoint x: 487, endPoint y: 315, distance: 11.0
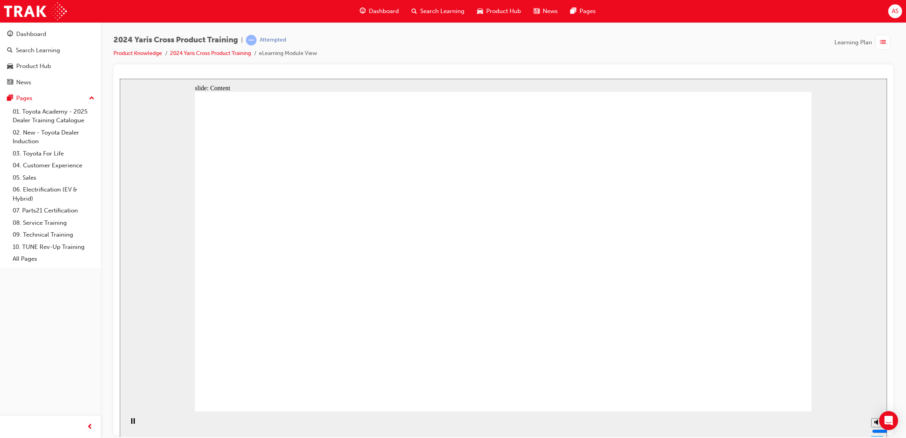
drag, startPoint x: 397, startPoint y: 254, endPoint x: 392, endPoint y: 252, distance: 5.3
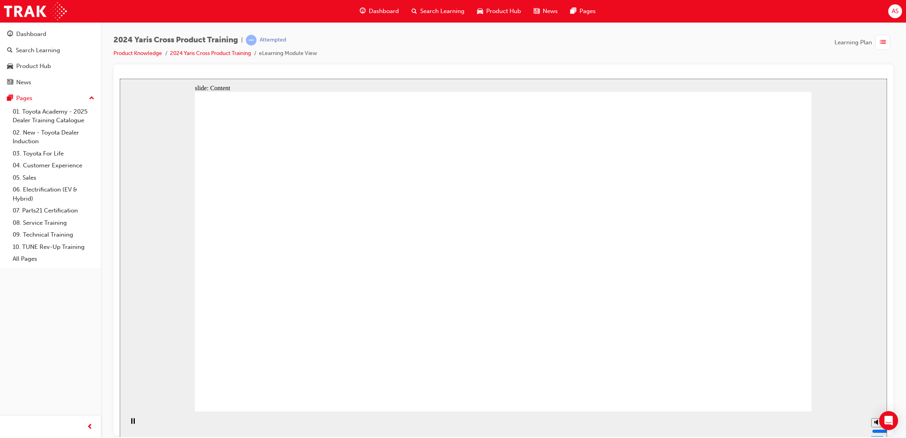
drag, startPoint x: 324, startPoint y: 197, endPoint x: 497, endPoint y: 255, distance: 182.6
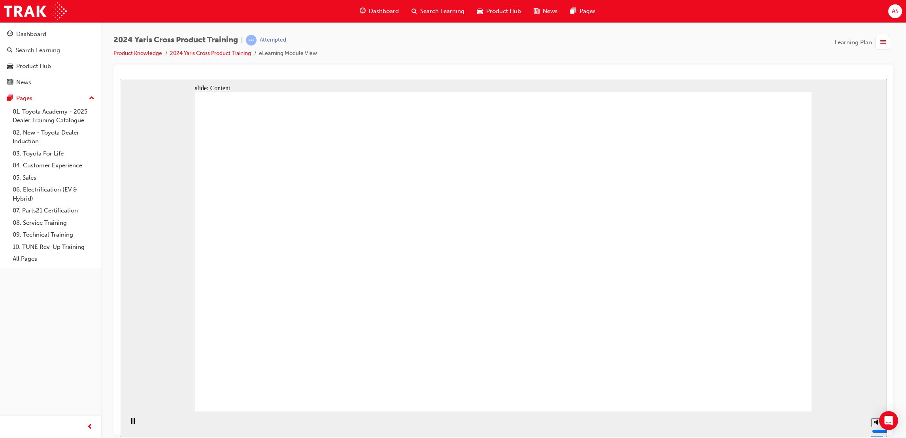
drag, startPoint x: 650, startPoint y: 261, endPoint x: 655, endPoint y: 261, distance: 4.8
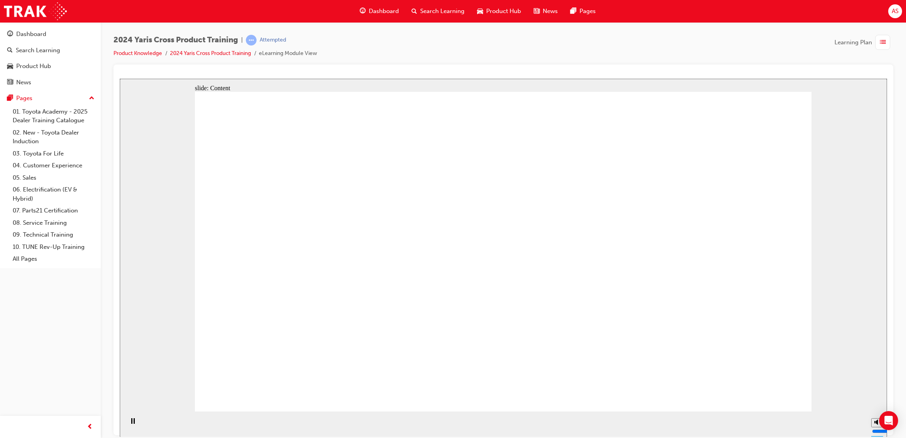
radio input "true"
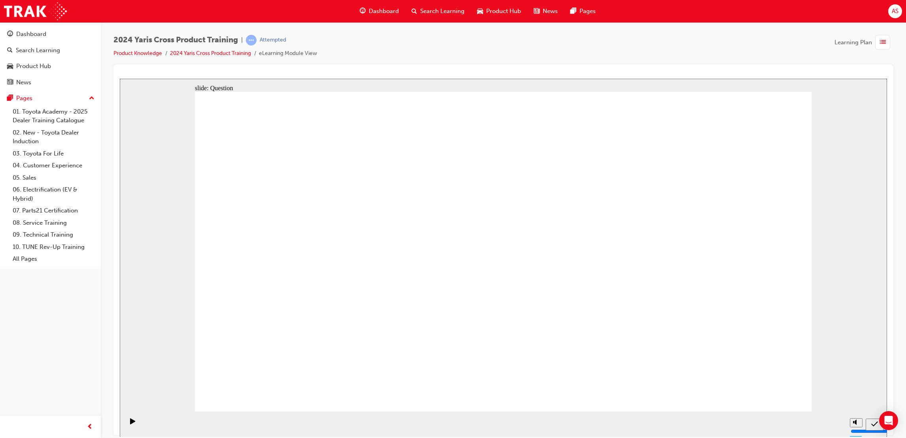
radio input "true"
drag, startPoint x: 751, startPoint y: 375, endPoint x: 755, endPoint y: 379, distance: 5.6
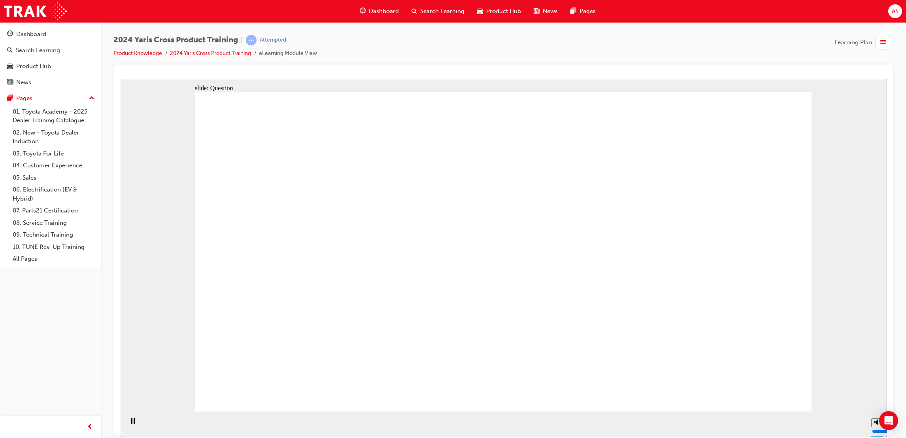
checkbox input "true"
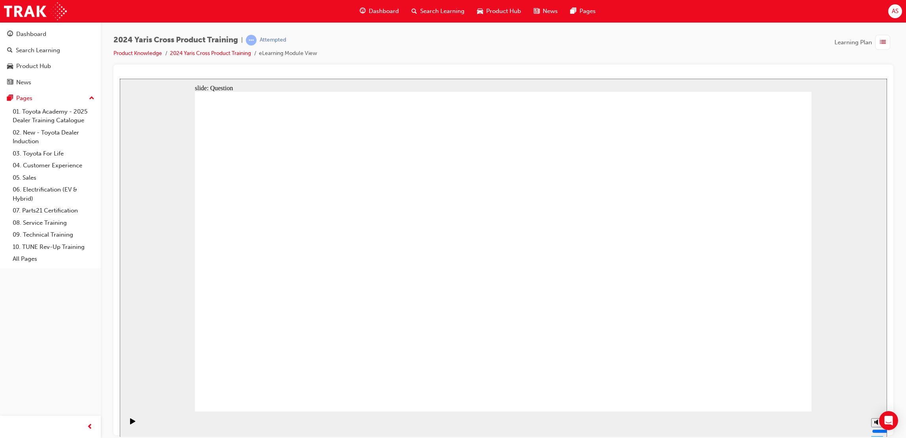
radio input "true"
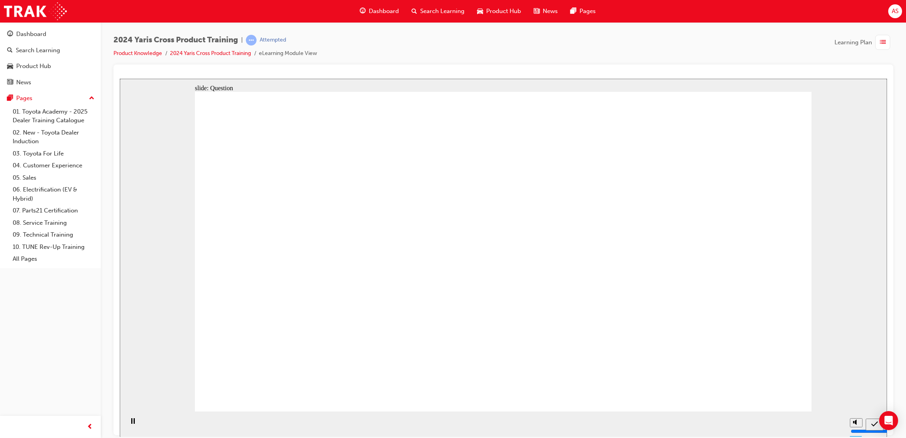
drag, startPoint x: 347, startPoint y: 333, endPoint x: 342, endPoint y: 325, distance: 8.9
drag, startPoint x: 559, startPoint y: 247, endPoint x: 322, endPoint y: 347, distance: 257.0
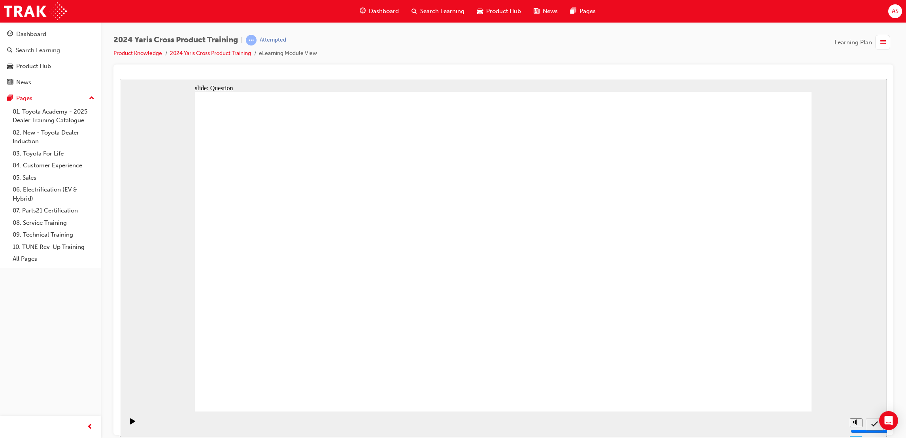
drag, startPoint x: 441, startPoint y: 221, endPoint x: 594, endPoint y: 332, distance: 188.3
drag, startPoint x: 335, startPoint y: 250, endPoint x: 613, endPoint y: 313, distance: 284.7
drag, startPoint x: 665, startPoint y: 248, endPoint x: 723, endPoint y: 386, distance: 148.9
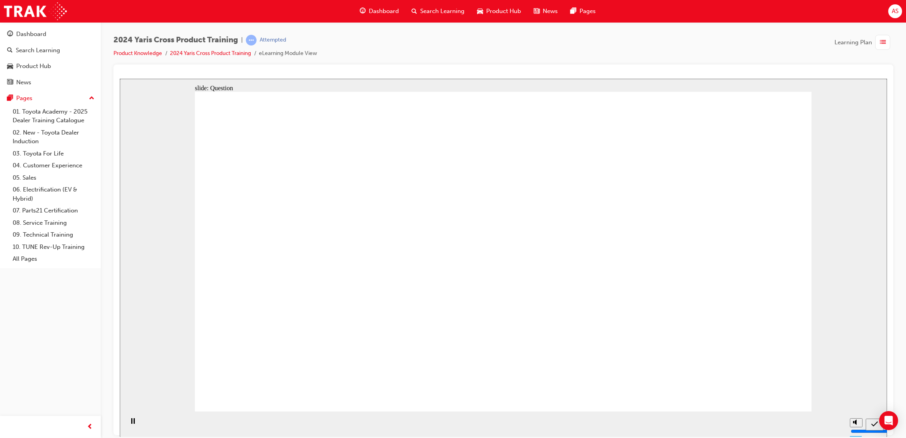
radio input "true"
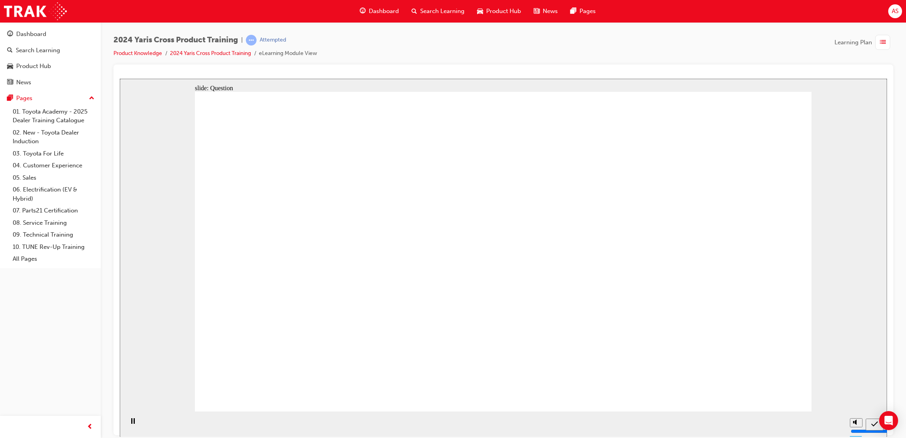
drag, startPoint x: 534, startPoint y: 320, endPoint x: 530, endPoint y: 321, distance: 4.1
checkbox input "true"
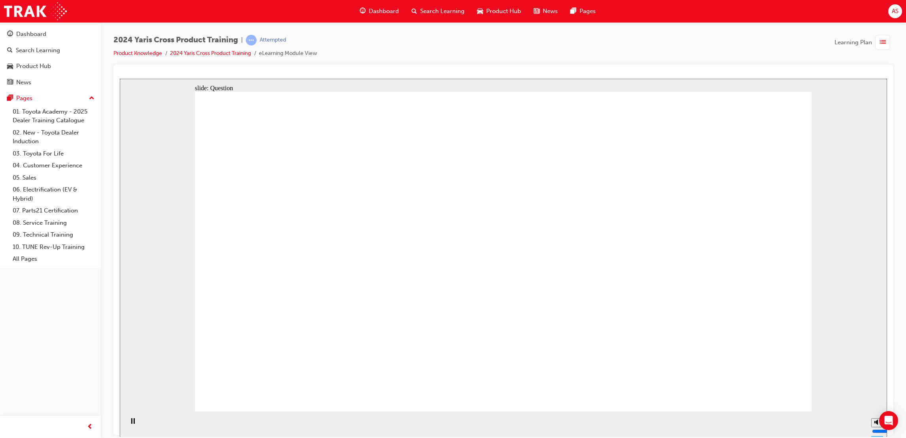
checkbox input "true"
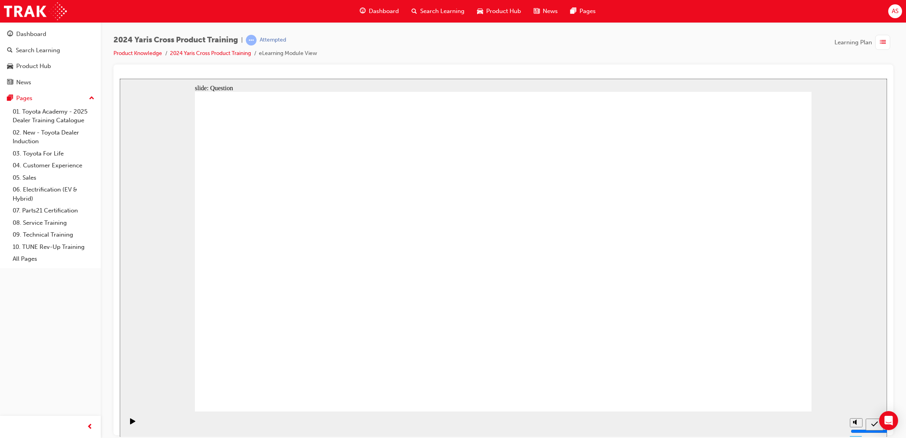
drag, startPoint x: 651, startPoint y: 275, endPoint x: 656, endPoint y: 274, distance: 4.5
radio input "false"
radio input "true"
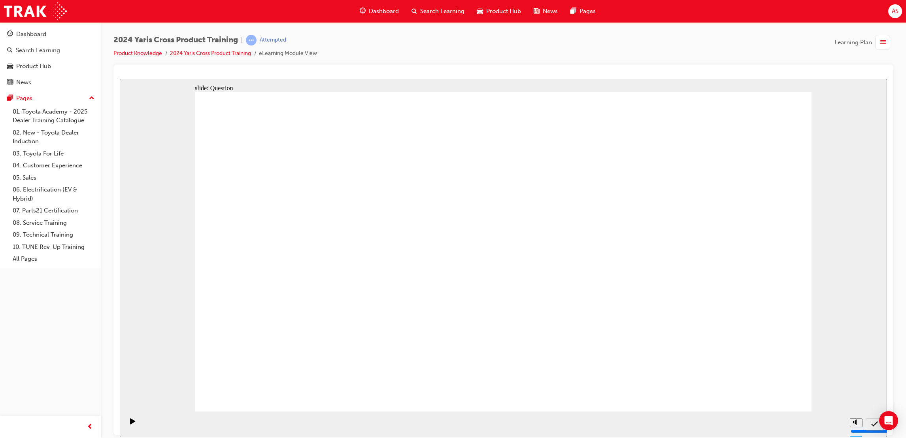
drag, startPoint x: 312, startPoint y: 258, endPoint x: 341, endPoint y: 333, distance: 80.5
drag, startPoint x: 516, startPoint y: 321, endPoint x: 513, endPoint y: 292, distance: 29.1
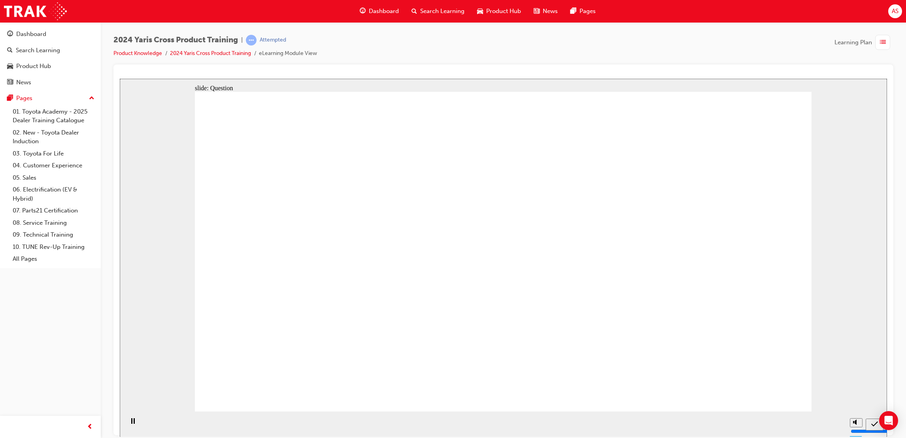
drag, startPoint x: 219, startPoint y: 181, endPoint x: 408, endPoint y: 246, distance: 199.6
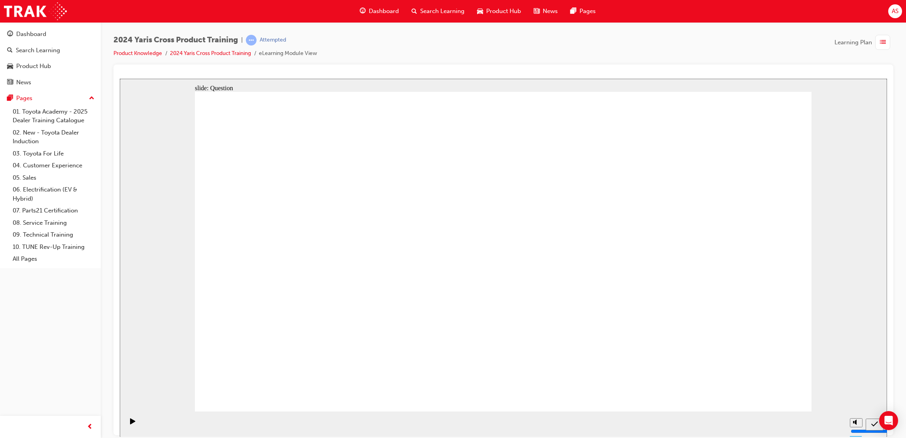
drag, startPoint x: 710, startPoint y: 316, endPoint x: 760, endPoint y: 347, distance: 58.7
radio input "true"
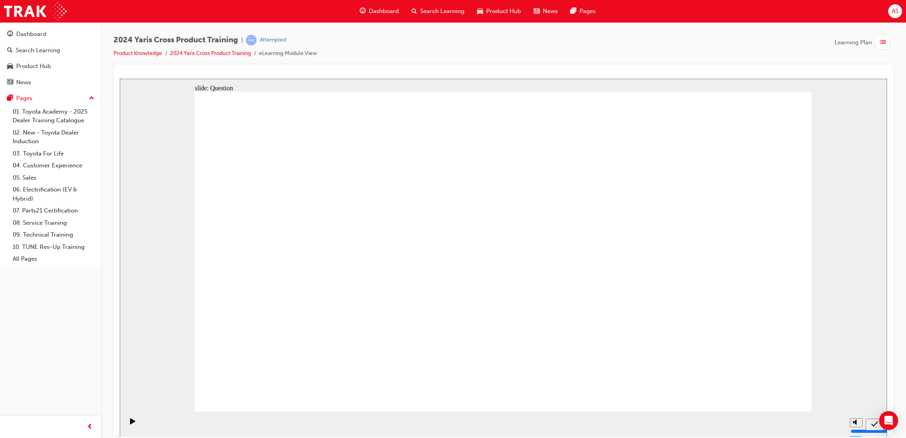
radio input "true"
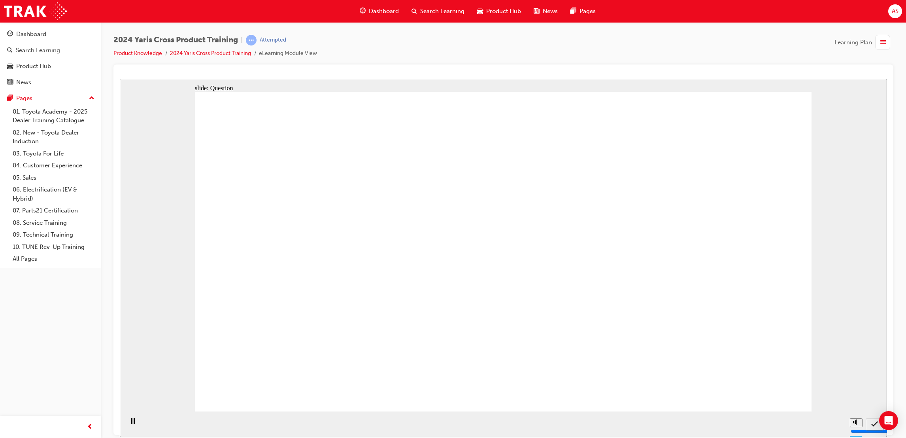
checkbox input "true"
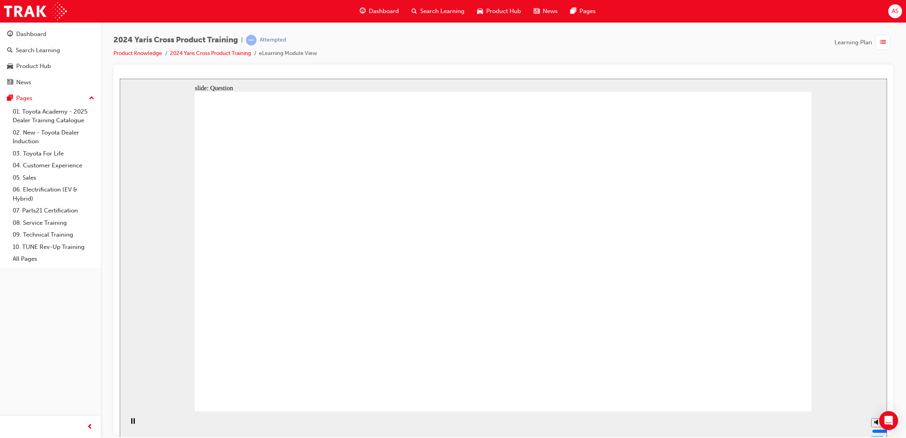
checkbox input "true"
radio input "true"
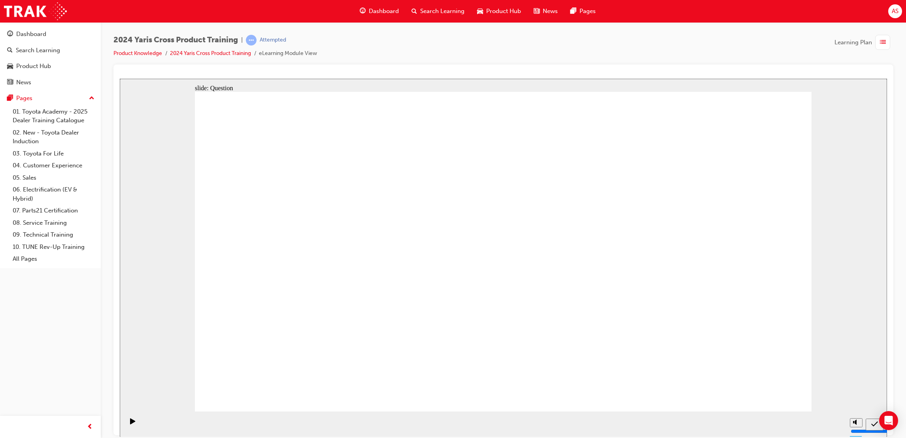
drag, startPoint x: 665, startPoint y: 236, endPoint x: 420, endPoint y: 352, distance: 270.7
drag, startPoint x: 559, startPoint y: 235, endPoint x: 316, endPoint y: 352, distance: 269.9
drag, startPoint x: 414, startPoint y: 238, endPoint x: 658, endPoint y: 321, distance: 257.8
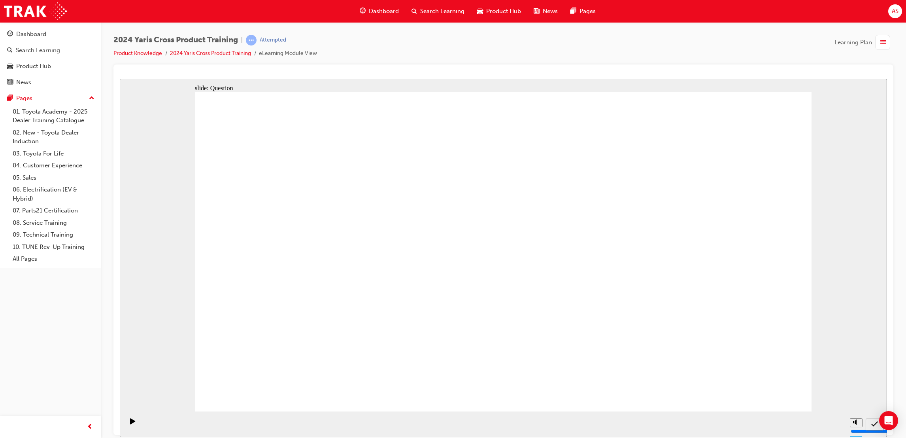
drag, startPoint x: 429, startPoint y: 264, endPoint x: 575, endPoint y: 319, distance: 156.3
drag, startPoint x: 792, startPoint y: 375, endPoint x: 783, endPoint y: 380, distance: 9.8
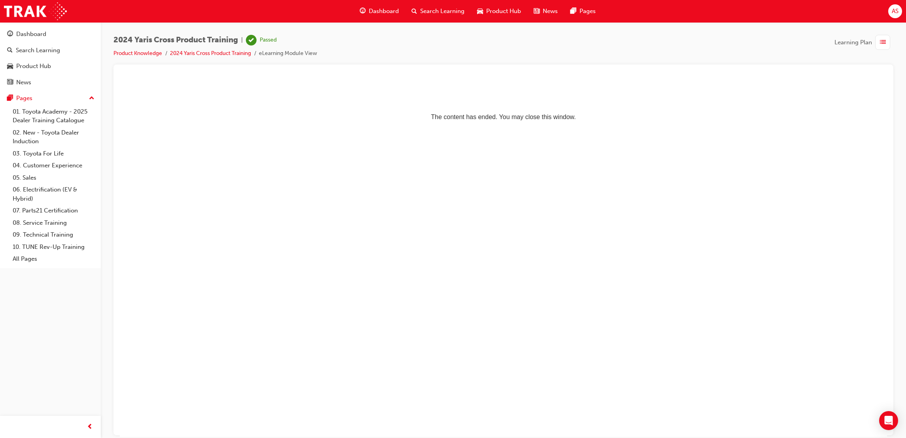
click at [378, 5] on div "Dashboard" at bounding box center [380, 11] width 52 height 16
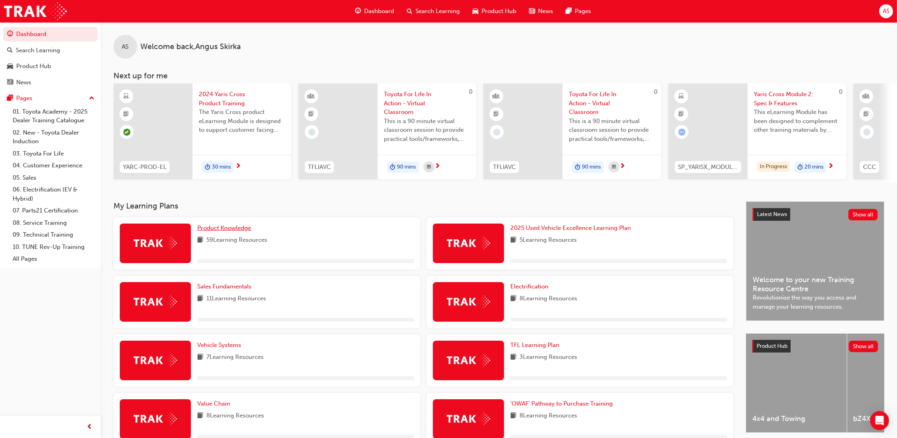
click at [245, 230] on span "Product Knowledge" at bounding box center [224, 227] width 54 height 7
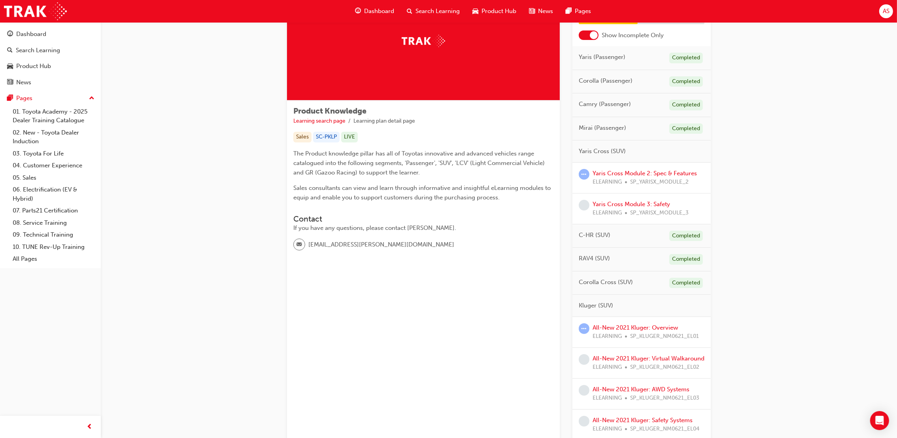
scroll to position [119, 0]
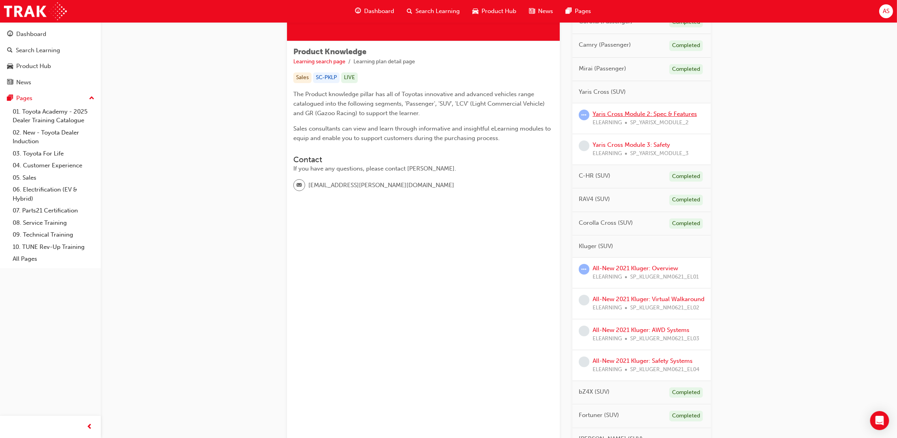
click at [640, 116] on link "Yaris Cross Module 2: Spec & Features" at bounding box center [645, 113] width 104 height 7
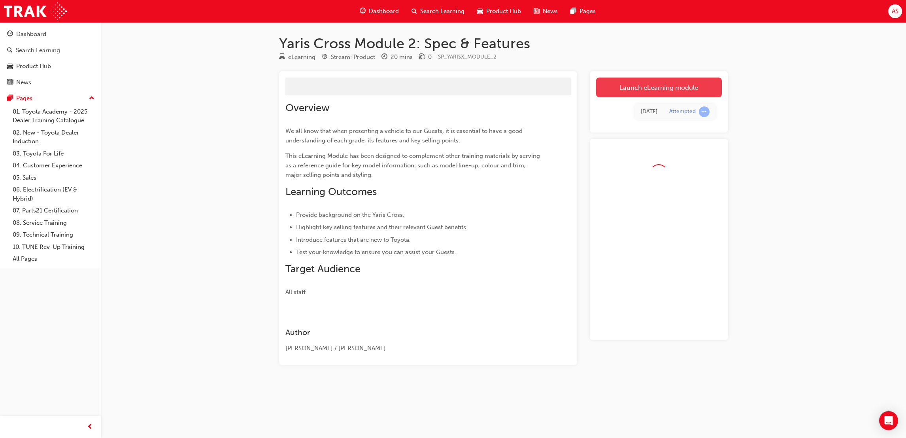
click at [654, 91] on link "Launch eLearning module" at bounding box center [659, 88] width 126 height 20
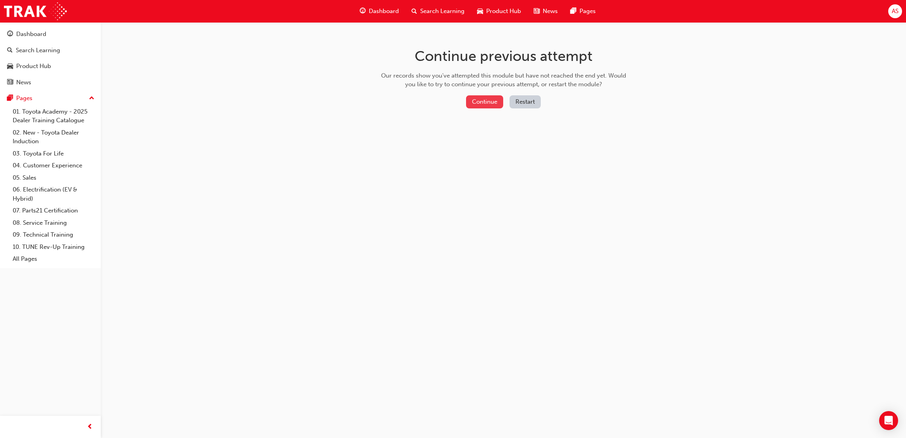
click at [479, 96] on button "Continue" at bounding box center [484, 101] width 37 height 13
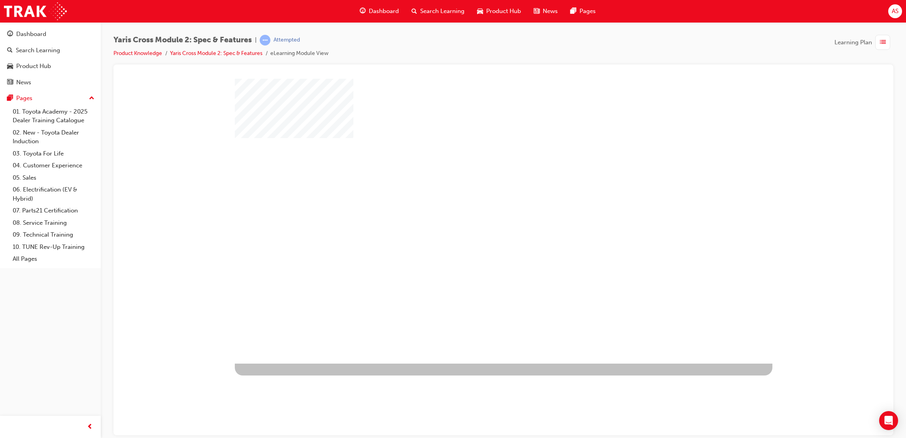
click at [481, 198] on div "play" at bounding box center [481, 198] width 0 height 0
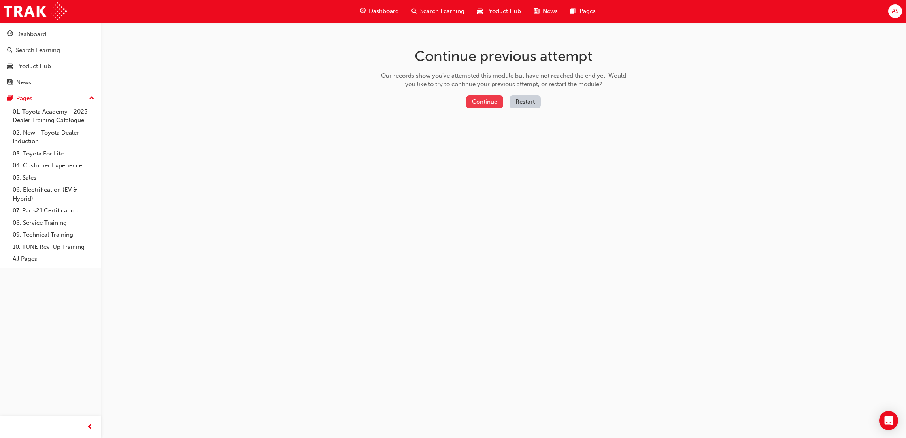
drag, startPoint x: 482, startPoint y: 108, endPoint x: 479, endPoint y: 105, distance: 4.5
click at [479, 105] on div "Continue Restart" at bounding box center [503, 103] width 251 height 16
drag, startPoint x: 479, startPoint y: 105, endPoint x: 492, endPoint y: 101, distance: 13.1
click at [492, 101] on button "Continue" at bounding box center [484, 101] width 37 height 13
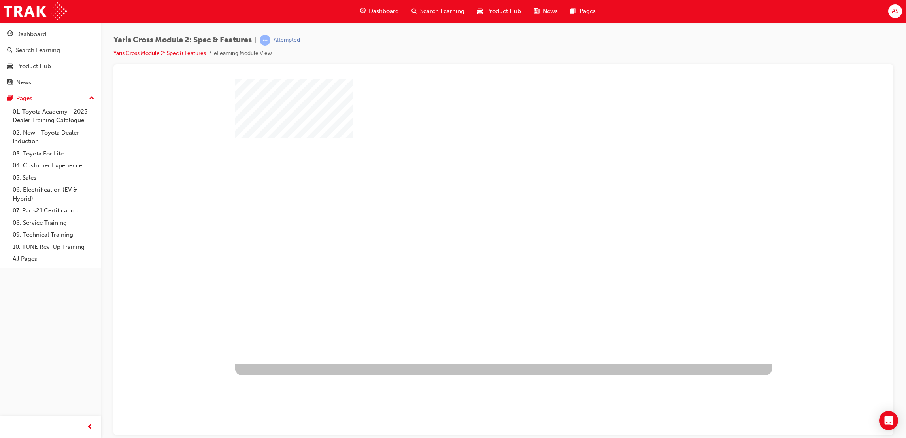
click at [481, 198] on div "play" at bounding box center [481, 198] width 0 height 0
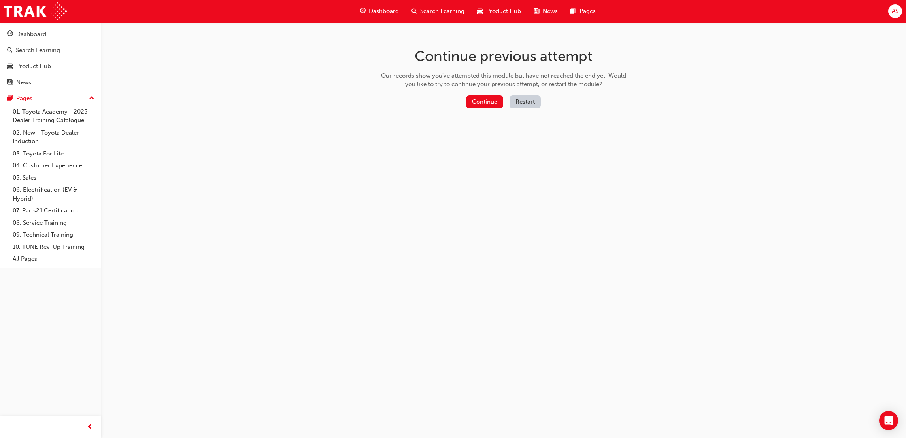
click at [493, 109] on div "Continue Restart" at bounding box center [503, 103] width 251 height 16
click at [493, 102] on button "Continue" at bounding box center [484, 101] width 37 height 13
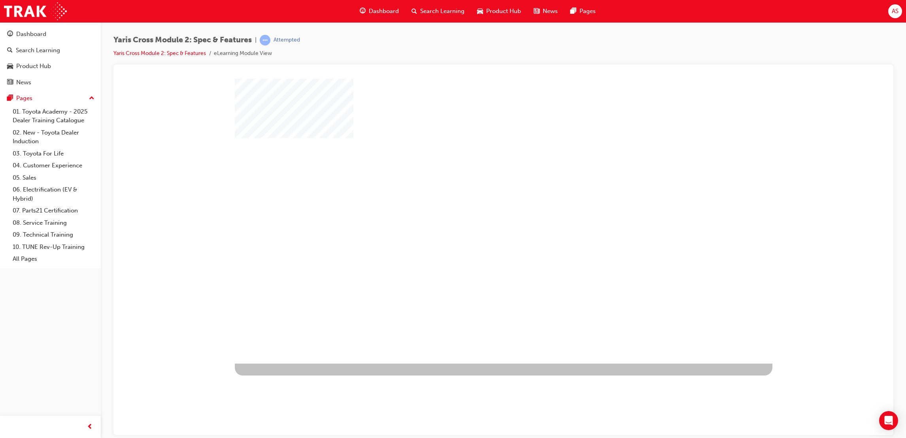
click at [481, 198] on div "play" at bounding box center [481, 198] width 0 height 0
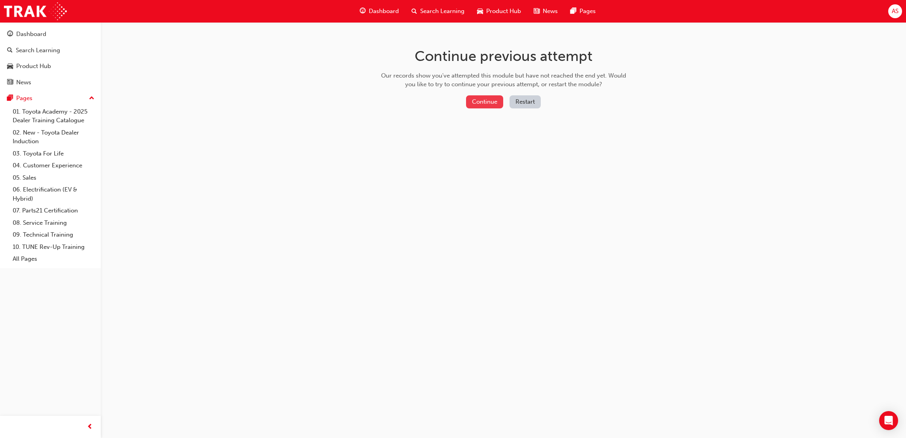
click at [474, 102] on button "Continue" at bounding box center [484, 101] width 37 height 13
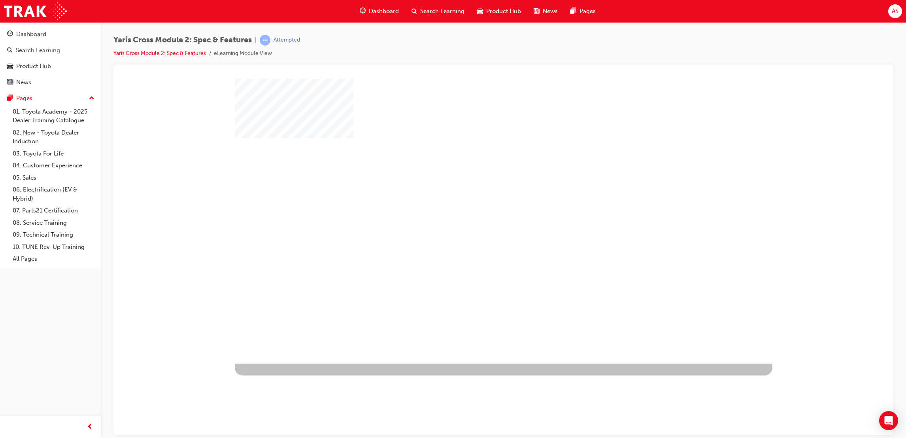
click at [481, 198] on div "play" at bounding box center [481, 198] width 0 height 0
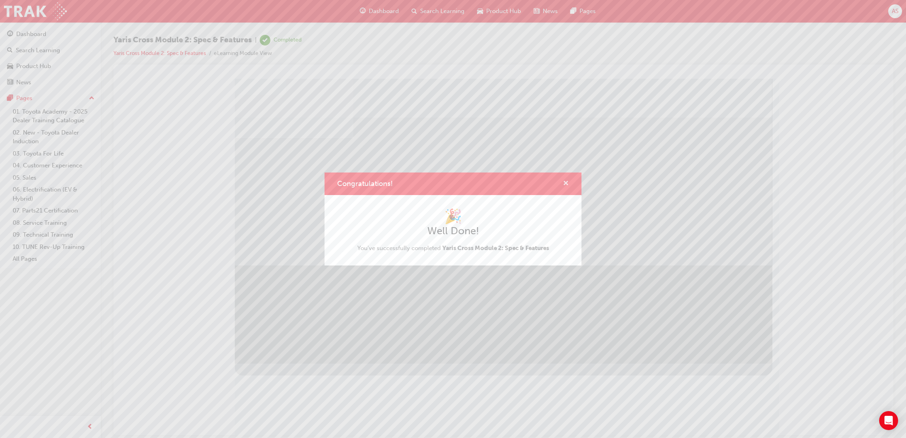
click at [568, 182] on span "cross-icon" at bounding box center [566, 183] width 6 height 7
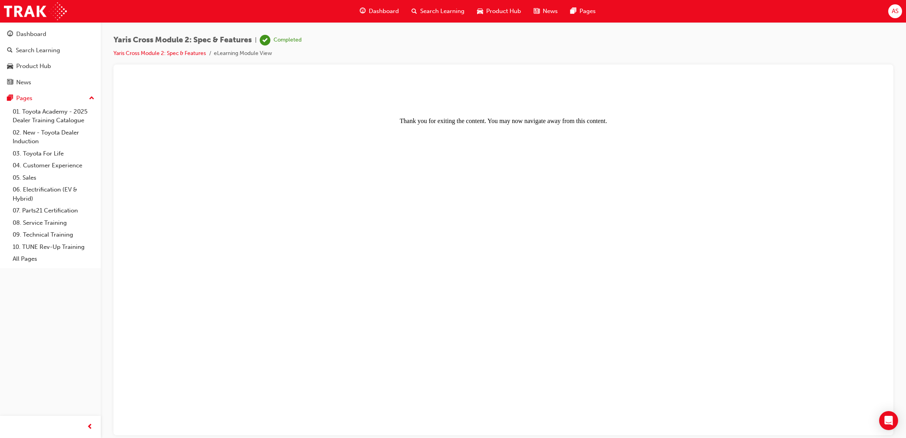
click at [386, 11] on span "Dashboard" at bounding box center [384, 11] width 30 height 9
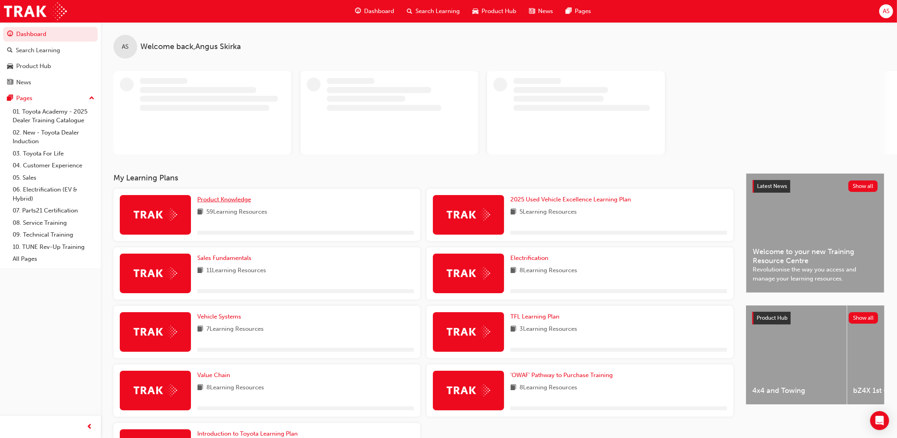
click at [235, 201] on span "Product Knowledge" at bounding box center [224, 199] width 54 height 7
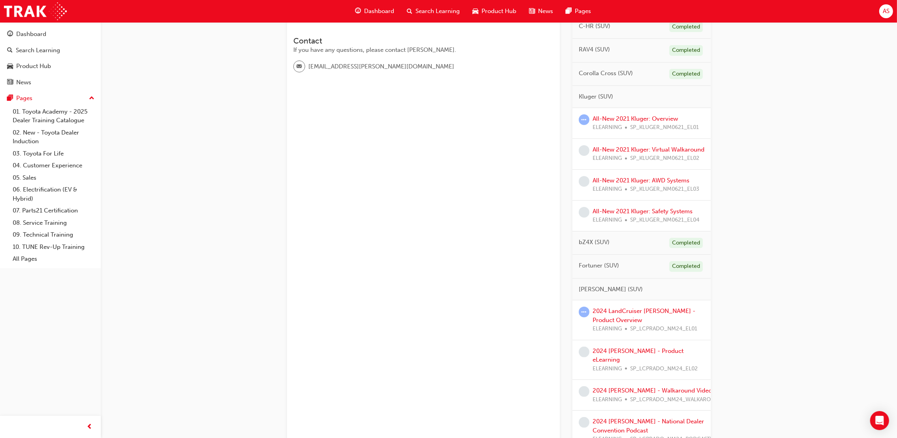
scroll to position [178, 0]
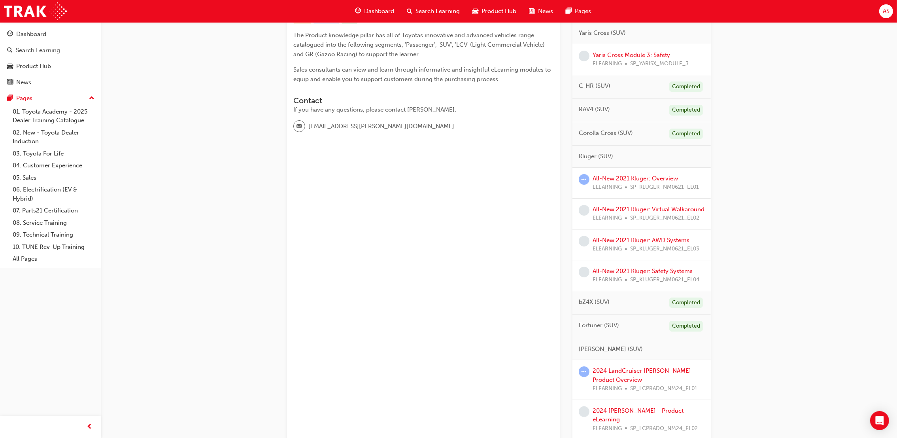
click at [637, 181] on link "All-New 2021 Kluger: Overview" at bounding box center [635, 178] width 85 height 7
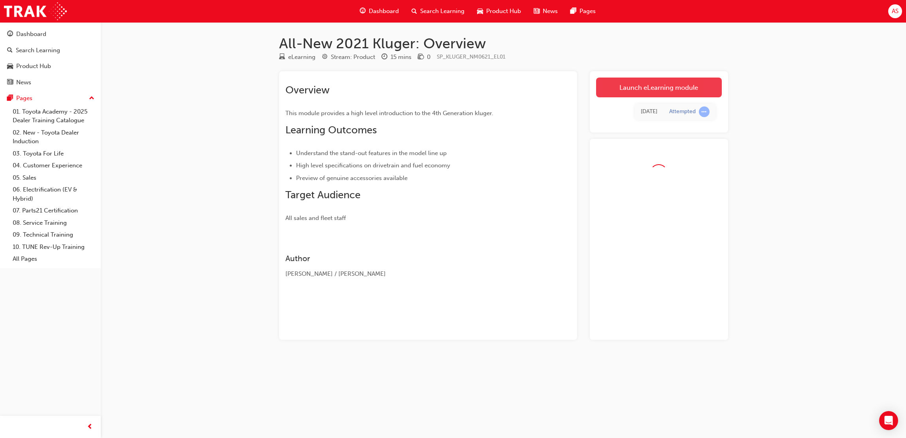
click at [656, 85] on link "Launch eLearning module" at bounding box center [659, 88] width 126 height 20
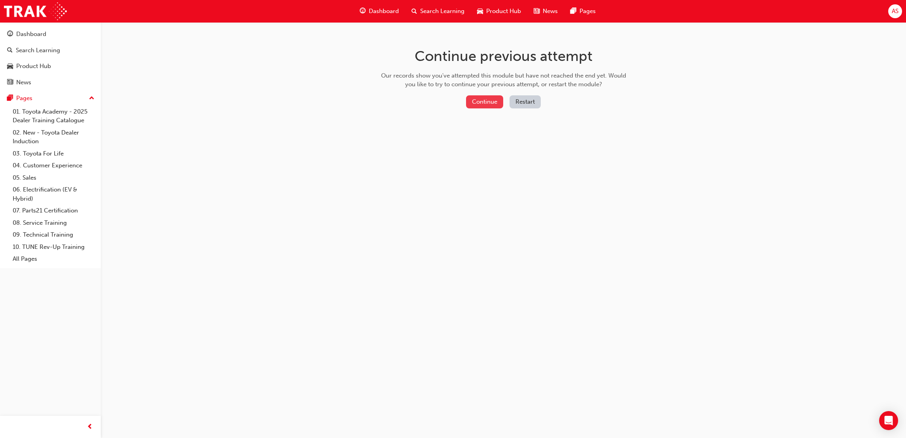
click at [494, 97] on button "Continue" at bounding box center [484, 101] width 37 height 13
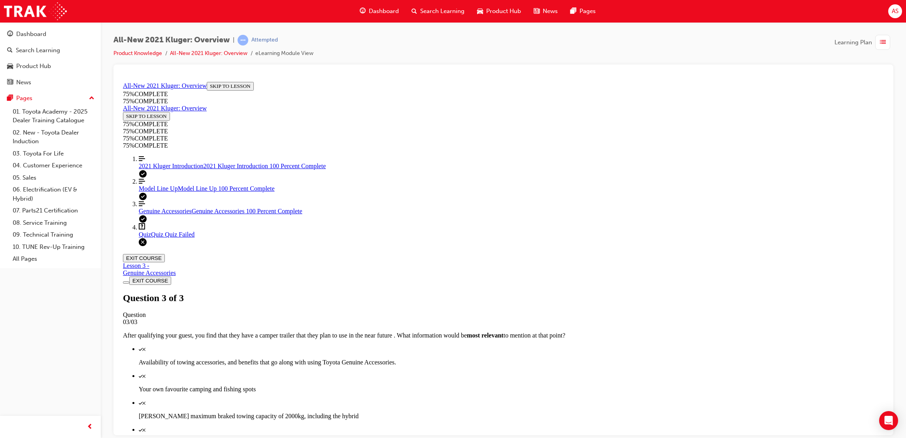
scroll to position [51, 0]
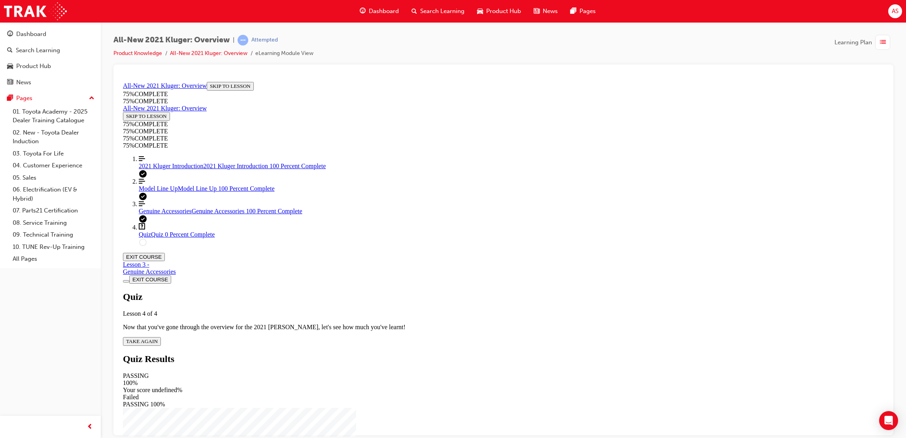
click at [433, 291] on div "Quiz Lesson 4 of 4 Now that you've gone through the overview for the 2021 [PERS…" at bounding box center [503, 318] width 761 height 54
click at [158, 338] on span "TAKE AGAIN" at bounding box center [142, 341] width 32 height 6
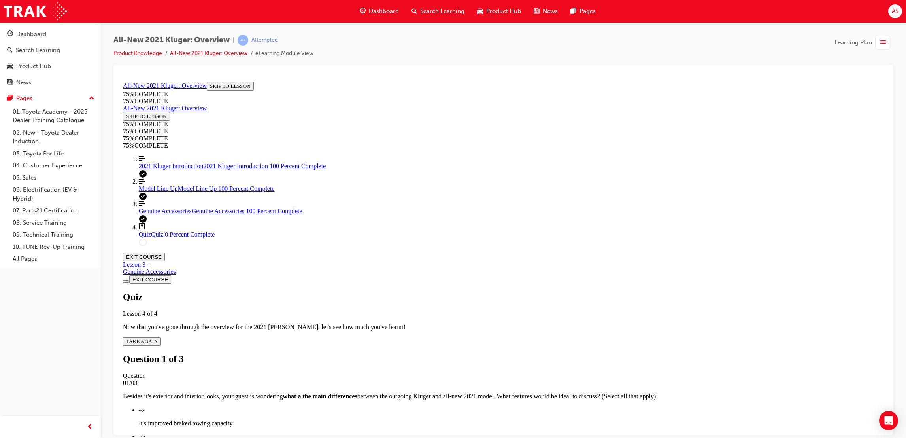
scroll to position [78, 0]
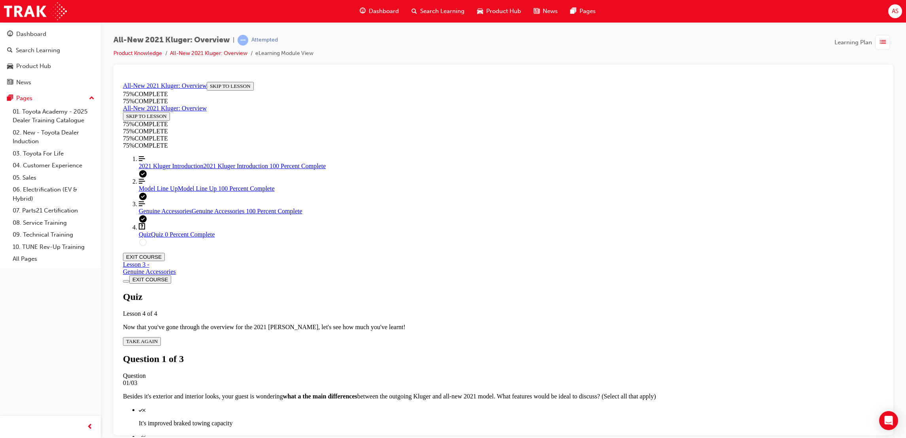
click at [573, 419] on p "It's improved braked towing capacity" at bounding box center [511, 422] width 745 height 7
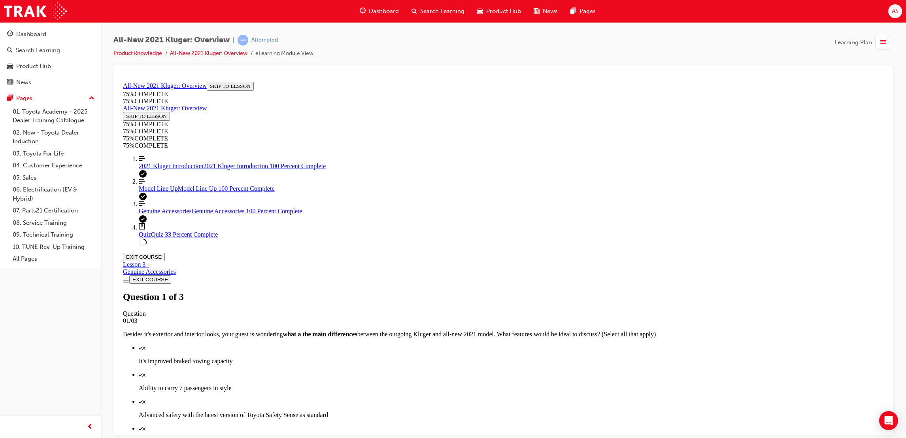
scroll to position [29, 0]
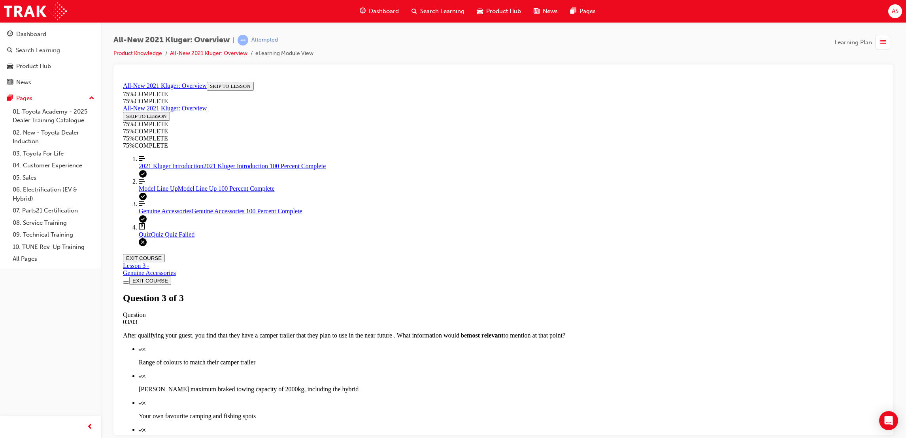
scroll to position [51, 0]
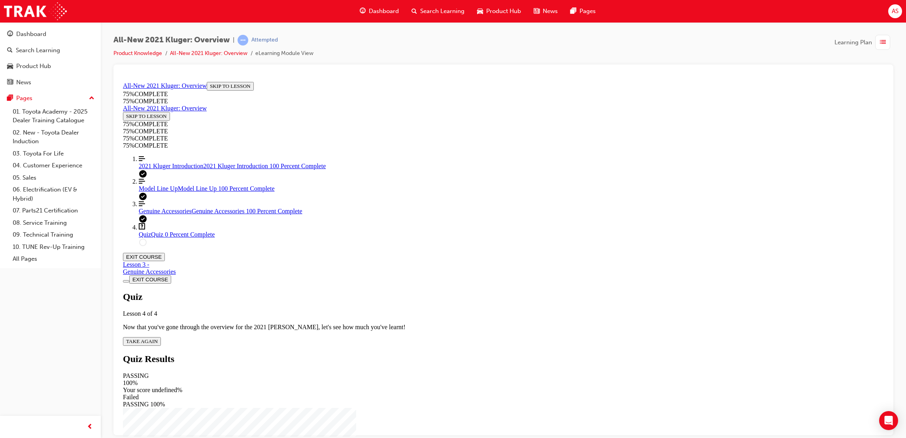
click at [161, 337] on button "TAKE AGAIN" at bounding box center [142, 341] width 38 height 9
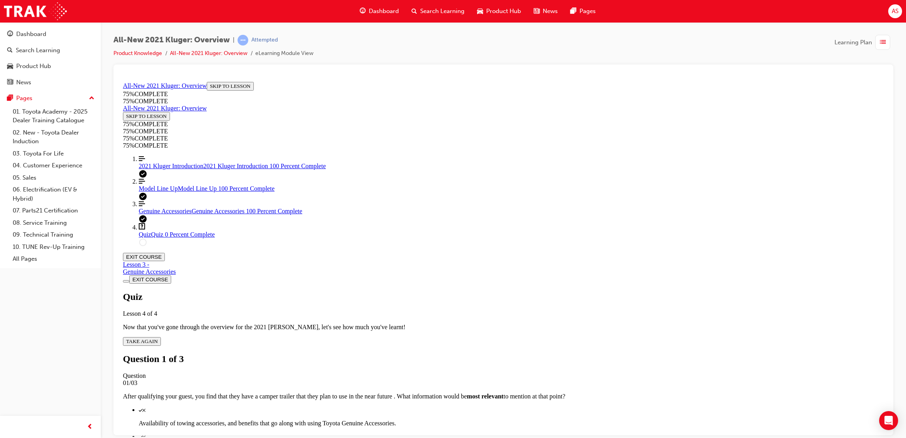
scroll to position [29, 0]
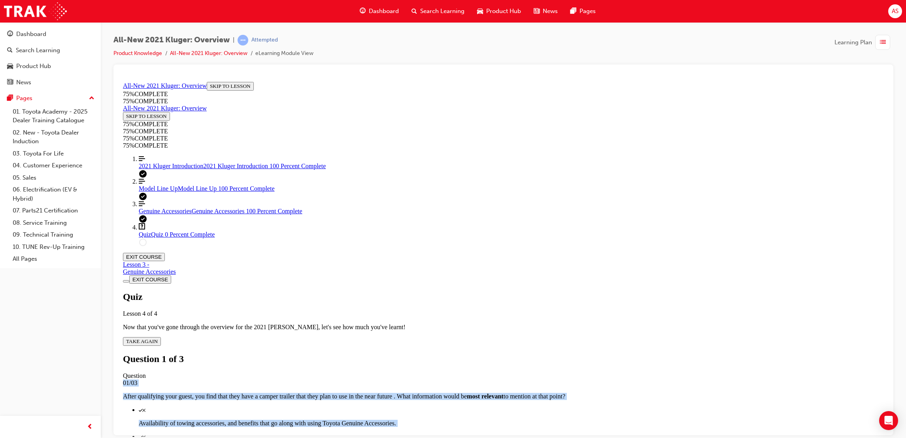
drag, startPoint x: 416, startPoint y: 163, endPoint x: 497, endPoint y: 367, distance: 219.6
click at [497, 367] on div "Question 1 of 3 Question 01/03 After qualifying your guest, you find that they …" at bounding box center [503, 445] width 761 height 185
copy div "01/03 After qualifying your guest, you find that they have a camper trailer tha…"
click at [745, 353] on div "Question 1 of 3 Question 01/03 After qualifying your guest, you find that they …" at bounding box center [503, 445] width 761 height 185
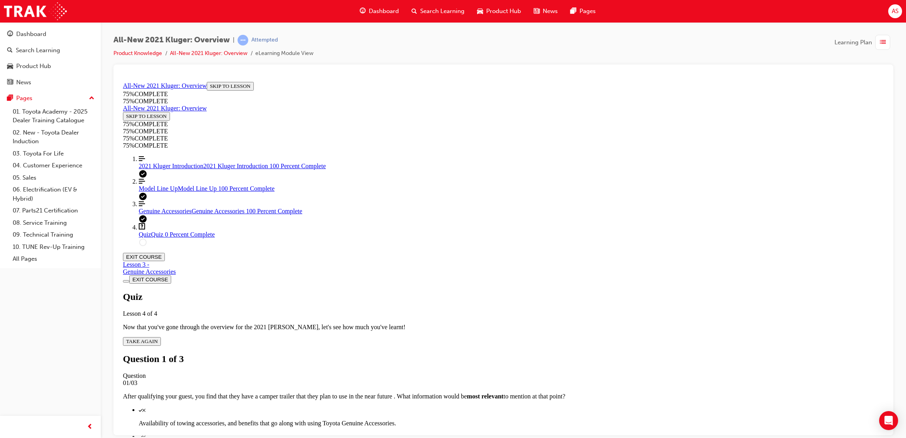
click at [593, 406] on div "Quiz" at bounding box center [511, 409] width 745 height 7
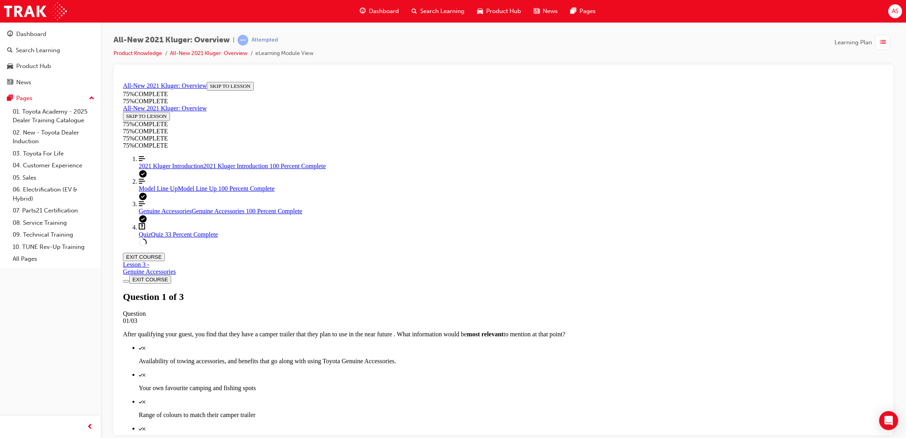
drag, startPoint x: 408, startPoint y: 191, endPoint x: 605, endPoint y: 390, distance: 280.8
copy div "Besides it's exterior and interior looks, your guest is wondering what a the ma…"
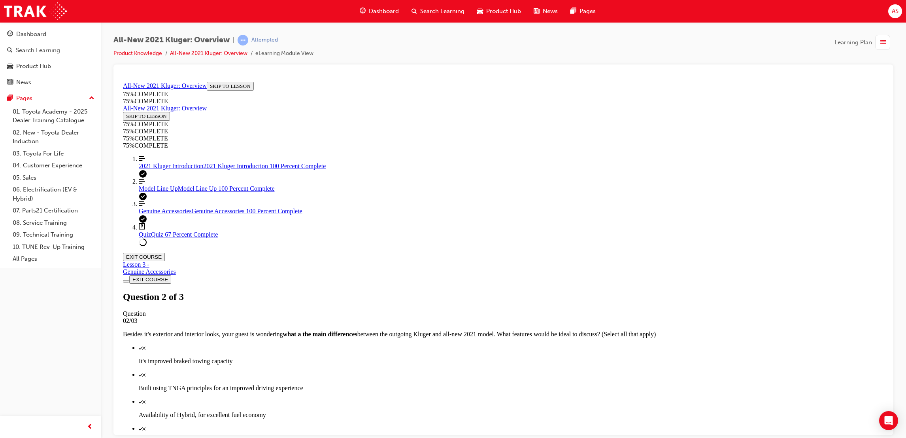
drag, startPoint x: 411, startPoint y: 183, endPoint x: 531, endPoint y: 369, distance: 221.0
copy div "On first impressions, your guest mentions that the Kluger looks like it'll be d…"
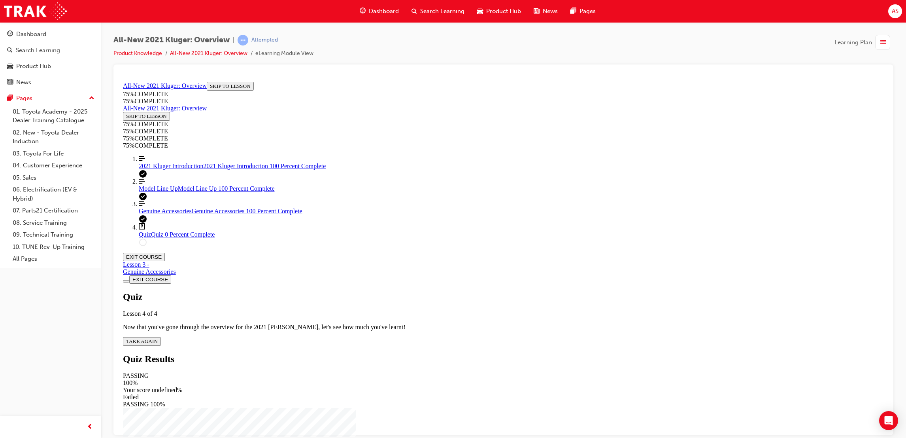
scroll to position [28, 0]
click at [448, 291] on div "Quiz Lesson 4 of 4 Now that you've gone through the overview for the 2021 [PERS…" at bounding box center [503, 318] width 761 height 54
click at [158, 338] on span "TAKE AGAIN" at bounding box center [142, 341] width 32 height 6
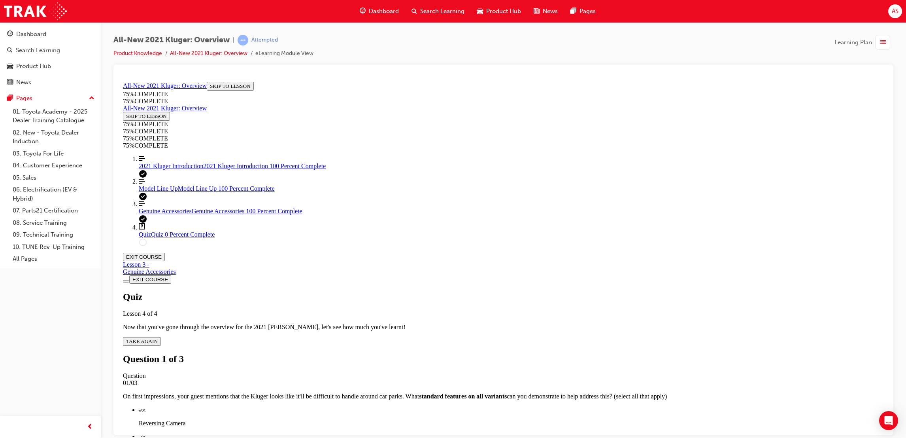
drag, startPoint x: 547, startPoint y: 246, endPoint x: 542, endPoint y: 248, distance: 5.1
drag, startPoint x: 542, startPoint y: 248, endPoint x: 457, endPoint y: 161, distance: 121.4
click at [459, 353] on div "Question 1 of 3 Question 01/03 On first impressions, your guest mentions that t…" at bounding box center [503, 445] width 761 height 185
click at [528, 419] on p "Reversing Camera" at bounding box center [511, 422] width 745 height 7
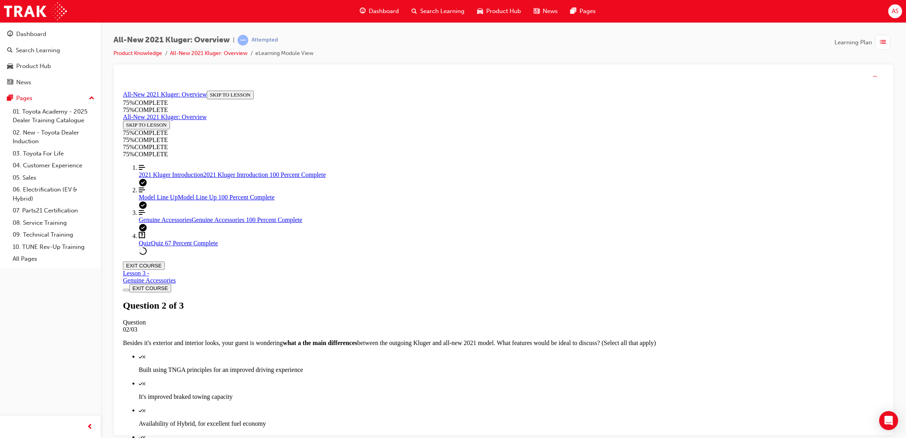
scroll to position [29, 0]
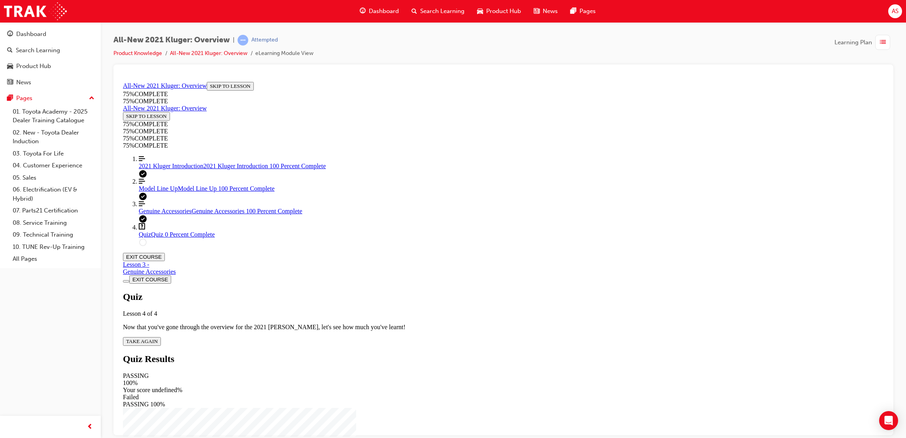
scroll to position [28, 0]
click at [164, 169] on span "2021 Kluger Introduction" at bounding box center [171, 165] width 65 height 7
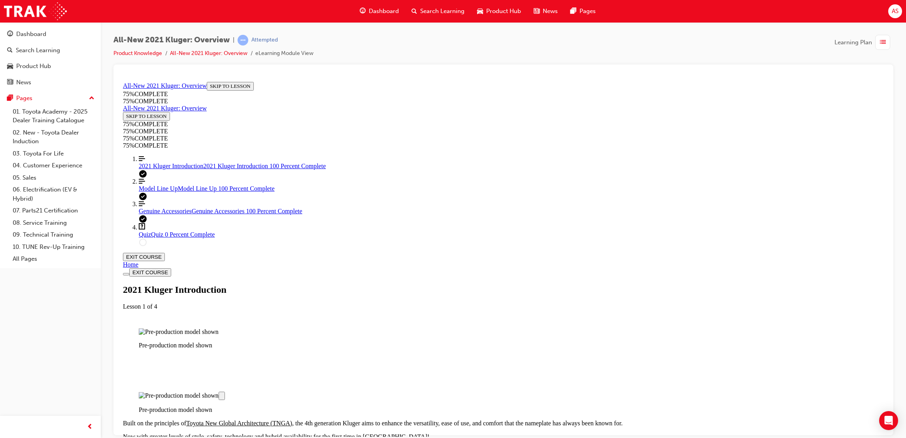
scroll to position [58, 0]
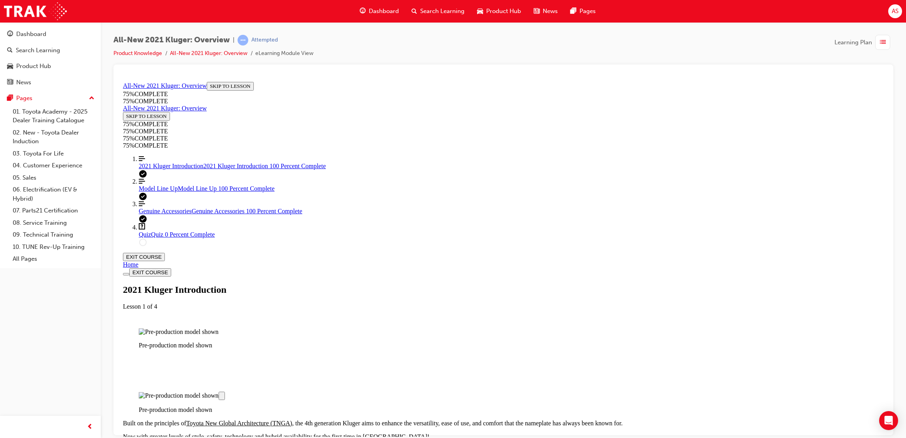
click at [191, 192] on link "Align left Three vertical lines aligned to the left Model Line Up Model Line Up…" at bounding box center [511, 185] width 745 height 14
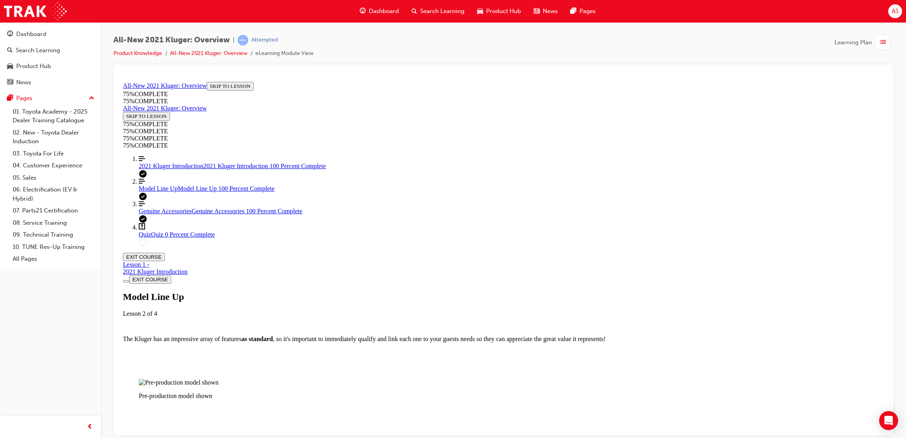
scroll to position [1035, 0]
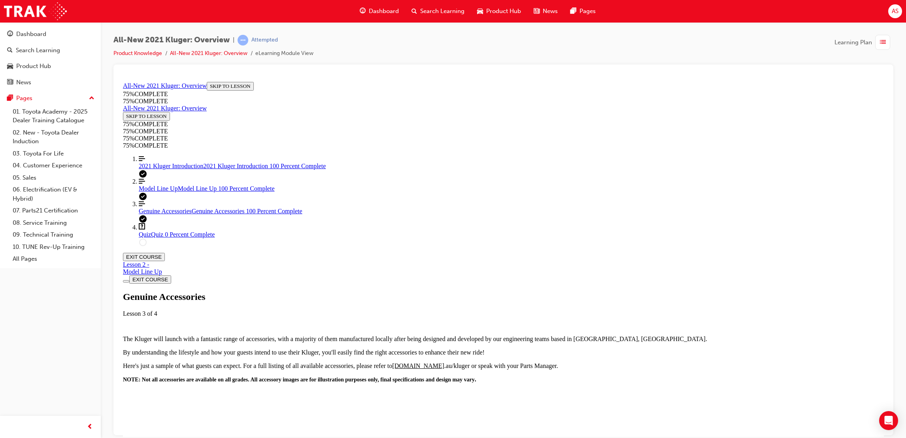
scroll to position [324, 0]
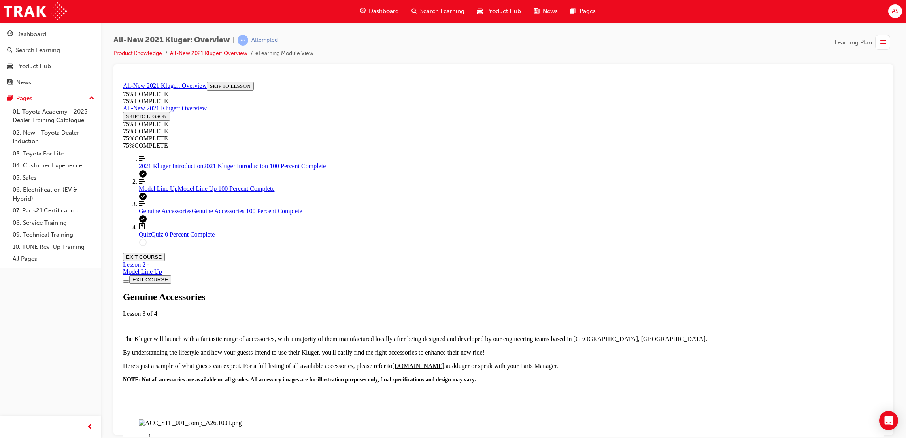
drag, startPoint x: 524, startPoint y: 153, endPoint x: 546, endPoint y: 156, distance: 22.3
click at [158, 437] on div "Labeled graphic marker, Plus, Not Viewed" at bounding box center [158, 438] width 0 height 0
click at [158, 437] on div "Labeled graphic marker, Plus, Viewed" at bounding box center [158, 438] width 0 height 0
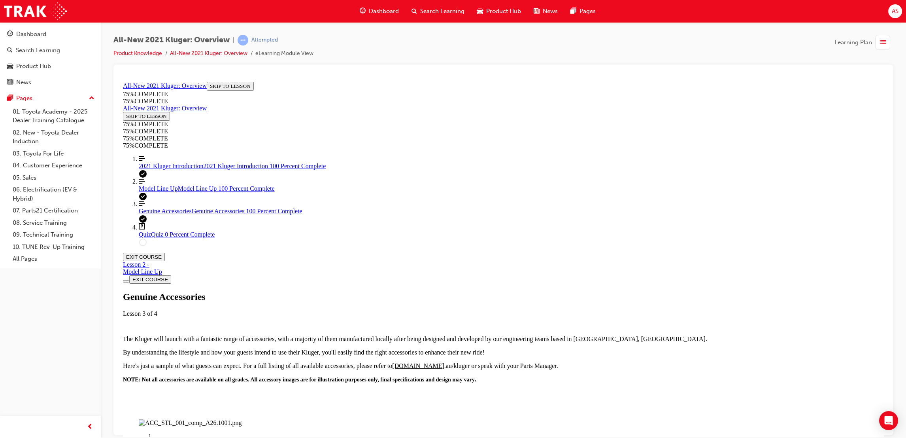
drag, startPoint x: 560, startPoint y: 134, endPoint x: 554, endPoint y: 131, distance: 7.1
click at [242, 419] on img "Labeled Graphic" at bounding box center [190, 422] width 103 height 7
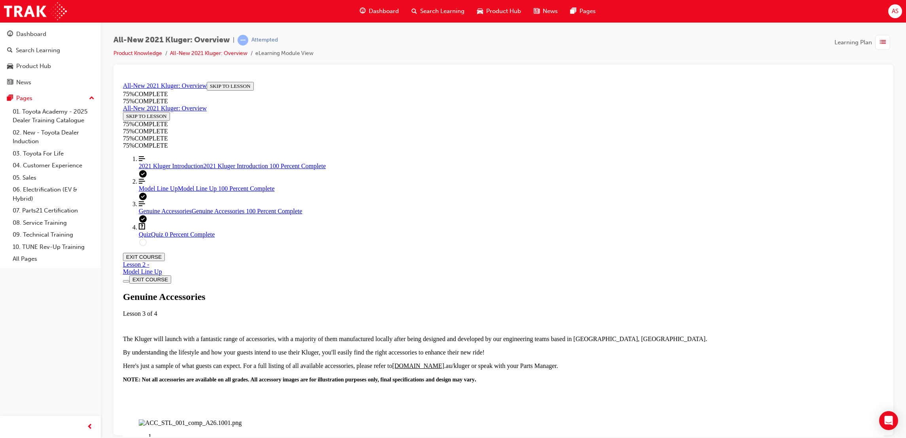
drag, startPoint x: 511, startPoint y: 290, endPoint x: 561, endPoint y: 312, distance: 54.4
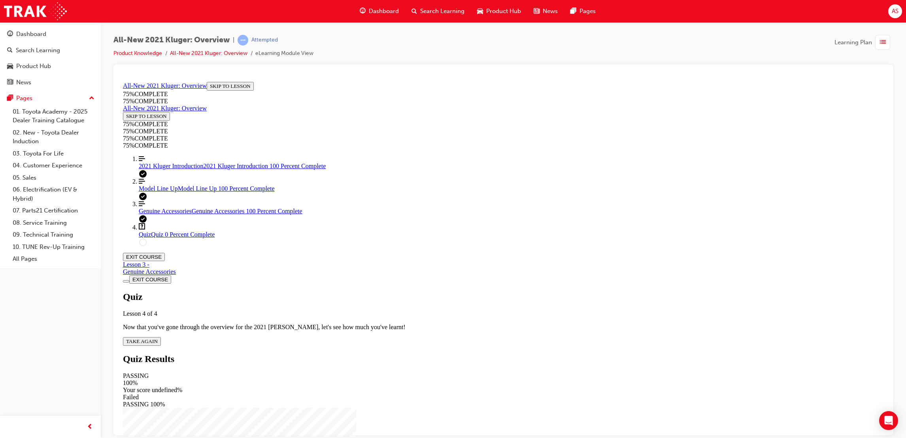
scroll to position [27, 0]
click at [161, 337] on button "TAKE AGAIN" at bounding box center [142, 341] width 38 height 9
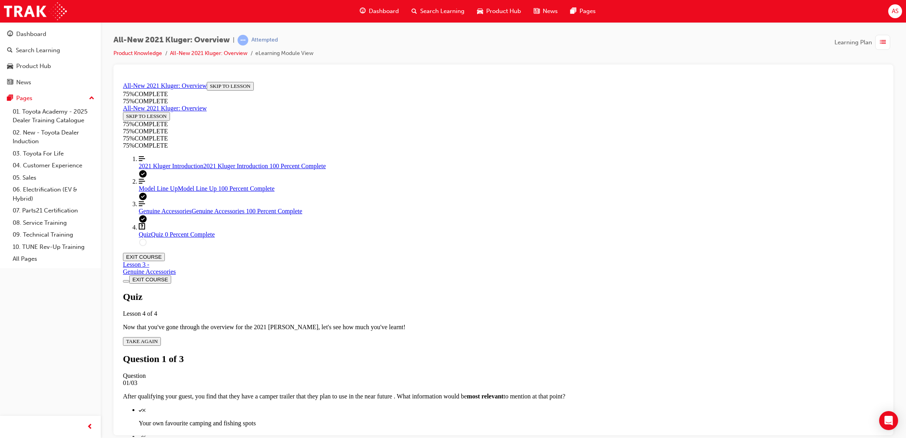
scroll to position [29, 0]
click at [561, 433] on li "[PERSON_NAME] maximum braked towing capacity of 2000kg, including the hybrid" at bounding box center [511, 443] width 745 height 21
drag, startPoint x: 547, startPoint y: 309, endPoint x: 551, endPoint y: 316, distance: 8.0
click at [548, 433] on div "Quiz" at bounding box center [511, 436] width 745 height 7
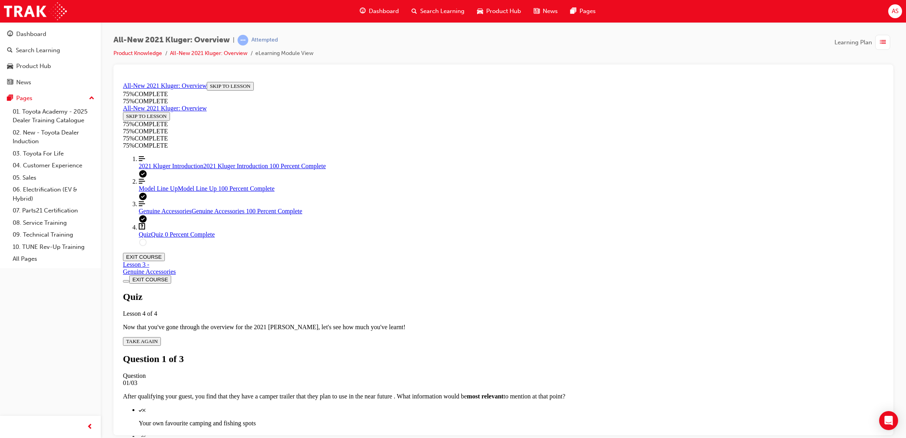
drag, startPoint x: 553, startPoint y: 375, endPoint x: 557, endPoint y: 352, distance: 22.8
drag, startPoint x: 554, startPoint y: 284, endPoint x: 552, endPoint y: 290, distance: 6.6
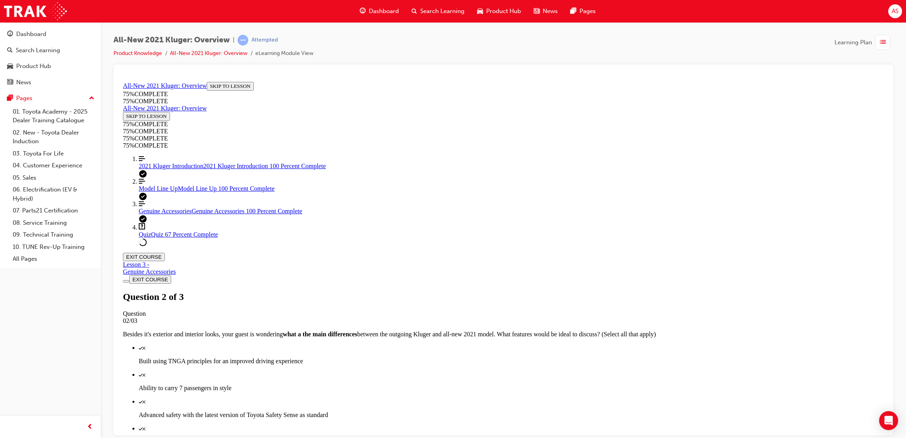
drag, startPoint x: 563, startPoint y: 393, endPoint x: 566, endPoint y: 397, distance: 5.4
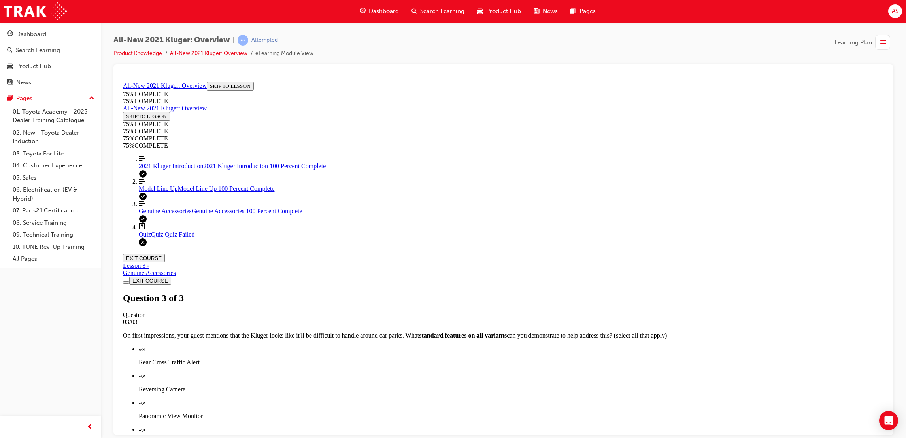
scroll to position [51, 0]
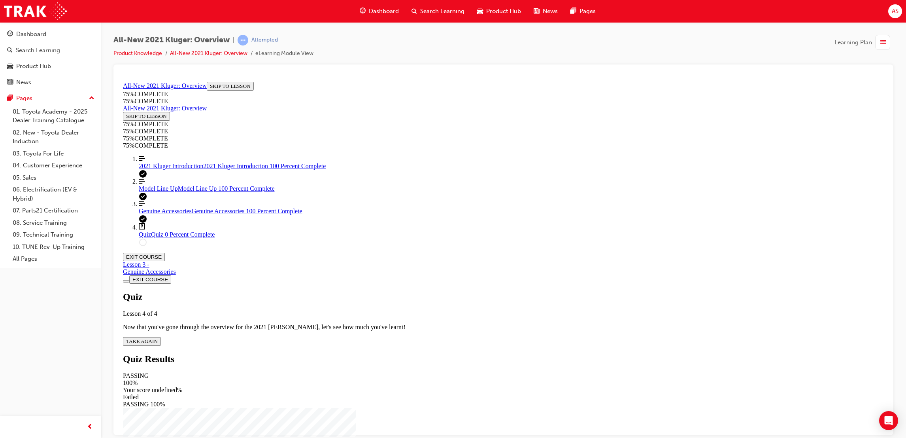
scroll to position [28, 0]
click at [450, 291] on div "Quiz Lesson 4 of 4 Now that you've gone through the overview for the 2021 [PERS…" at bounding box center [503, 318] width 761 height 54
drag, startPoint x: 463, startPoint y: 286, endPoint x: 457, endPoint y: 284, distance: 6.4
click at [461, 291] on div "Quiz Lesson 4 of 4 Now that you've gone through the overview for the 2021 [PERS…" at bounding box center [503, 318] width 761 height 54
click at [161, 337] on button "TAKE AGAIN" at bounding box center [142, 341] width 38 height 9
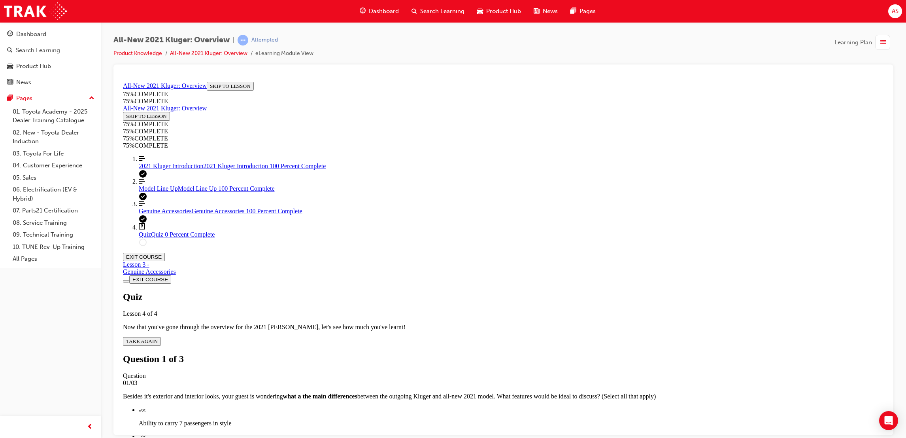
scroll to position [29, 0]
click at [521, 406] on div "Quiz" at bounding box center [511, 409] width 745 height 7
drag, startPoint x: 499, startPoint y: 312, endPoint x: 499, endPoint y: 328, distance: 15.8
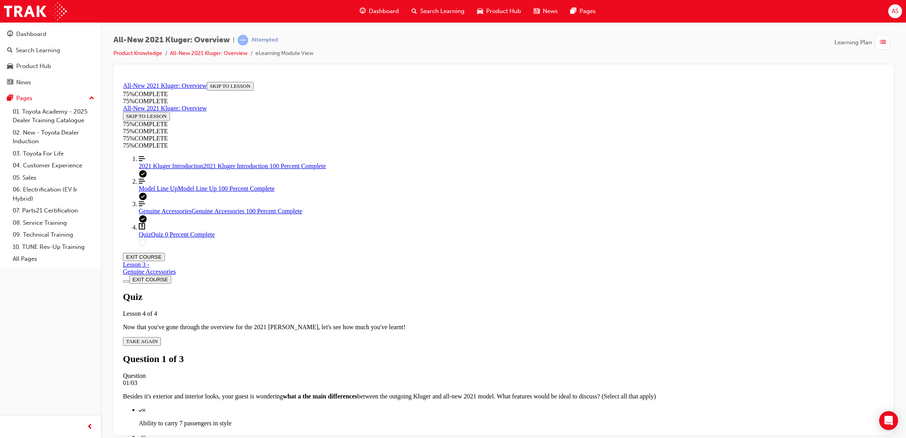
drag, startPoint x: 500, startPoint y: 329, endPoint x: 506, endPoint y: 350, distance: 22.2
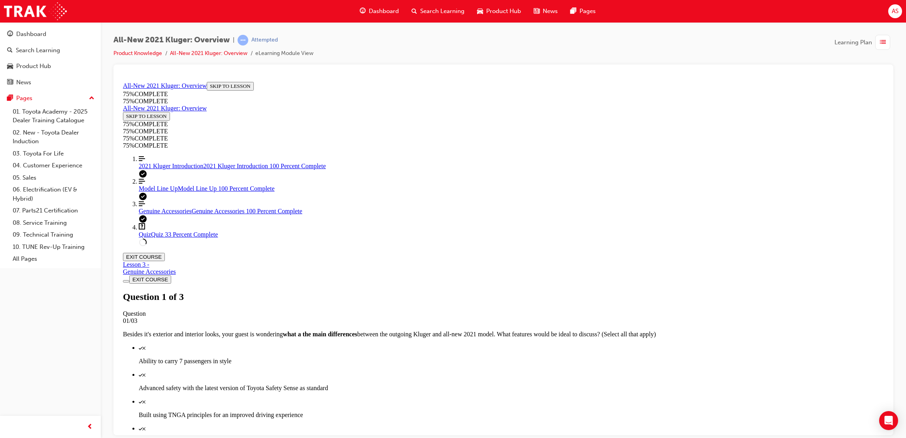
drag, startPoint x: 537, startPoint y: 306, endPoint x: 542, endPoint y: 312, distance: 8.2
